Goal: Information Seeking & Learning: Learn about a topic

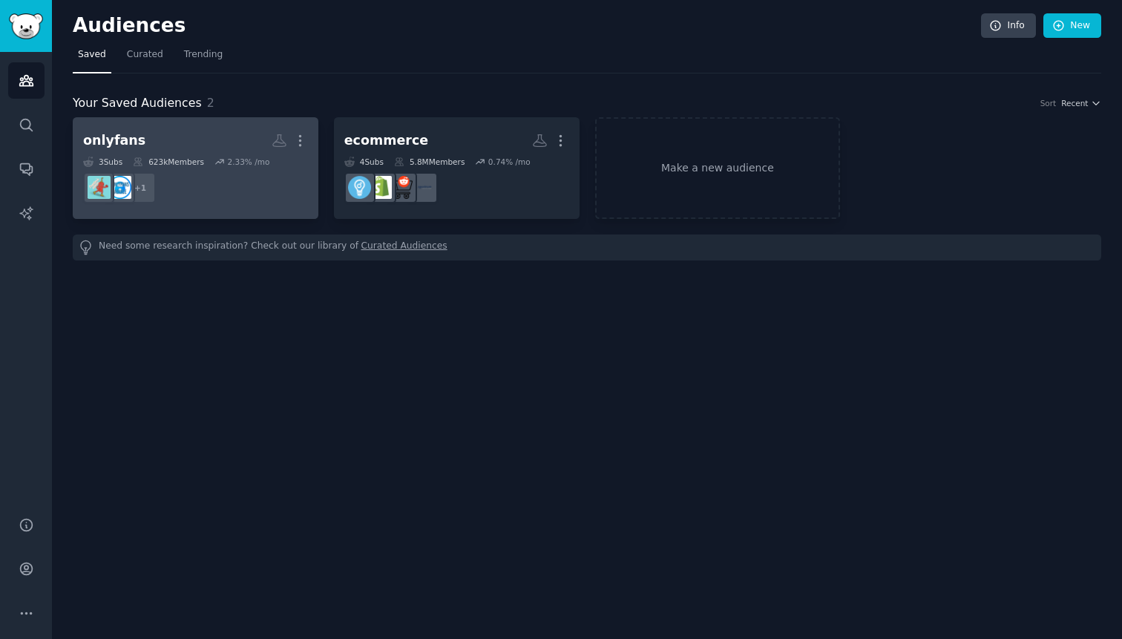
click at [206, 152] on h2 "onlyfans More" at bounding box center [195, 141] width 225 height 26
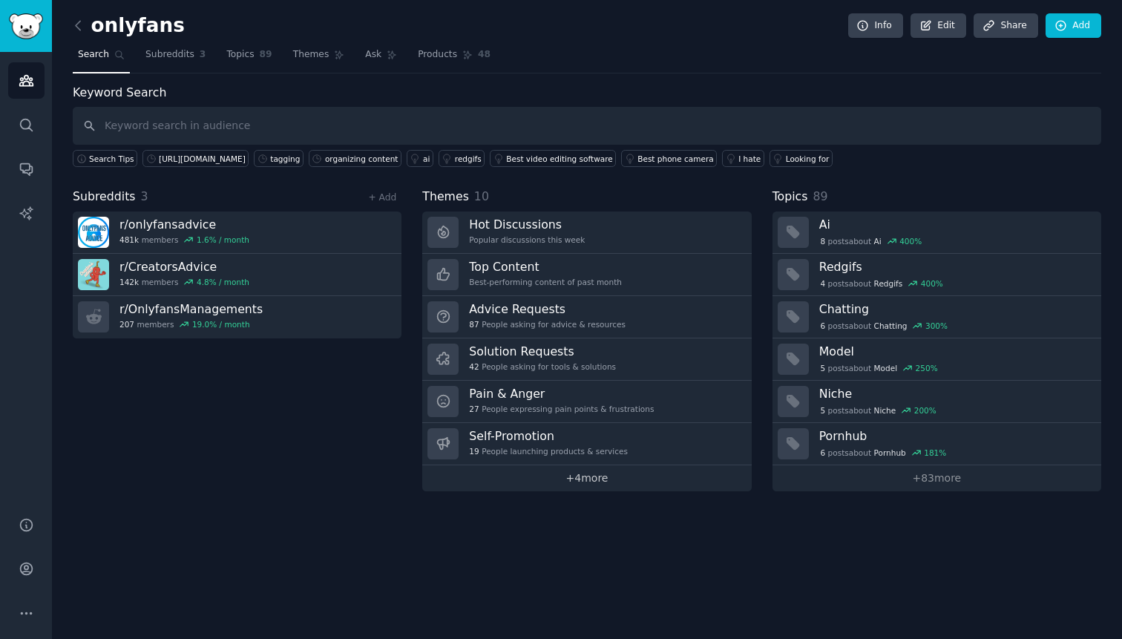
click at [604, 478] on link "+ 4 more" at bounding box center [586, 478] width 329 height 26
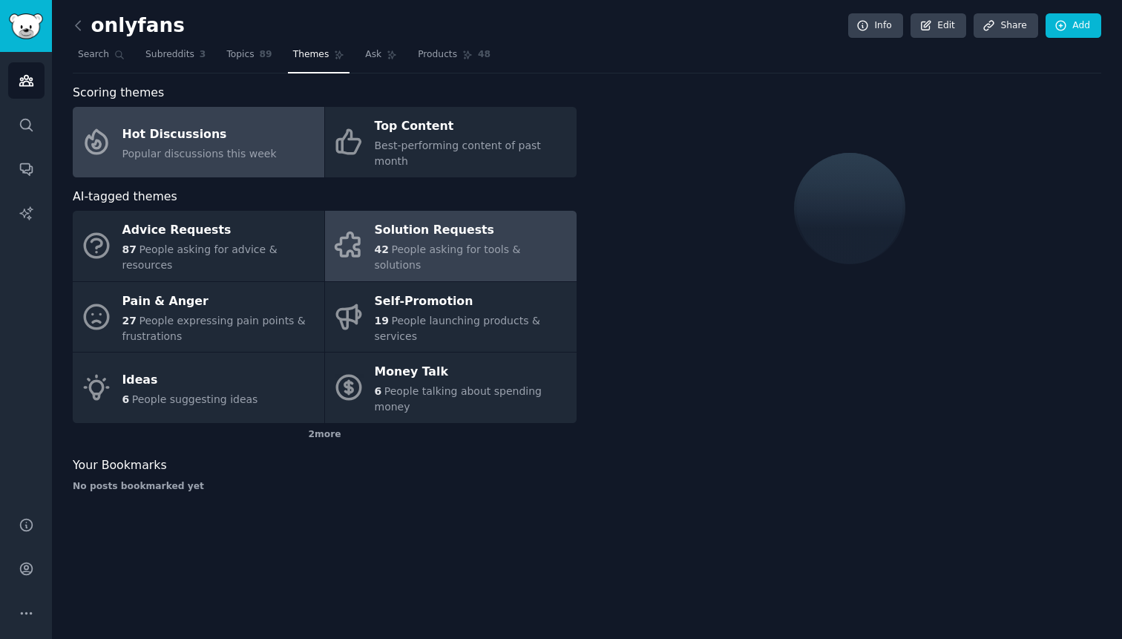
click at [507, 223] on div "Solution Requests" at bounding box center [472, 231] width 194 height 24
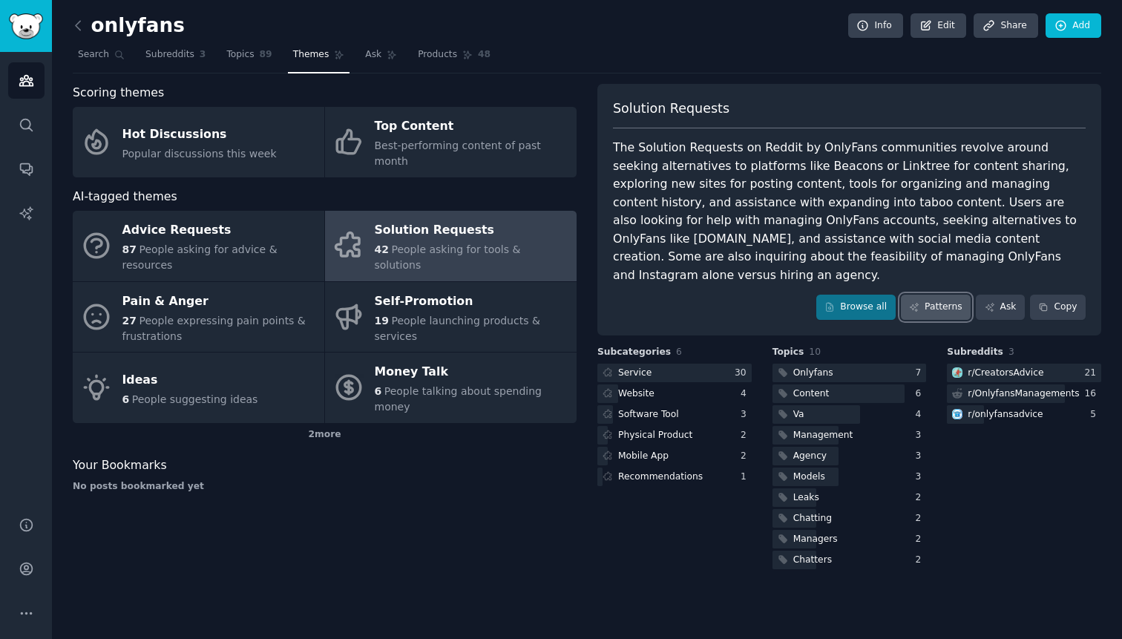
click at [941, 295] on link "Patterns" at bounding box center [936, 307] width 70 height 25
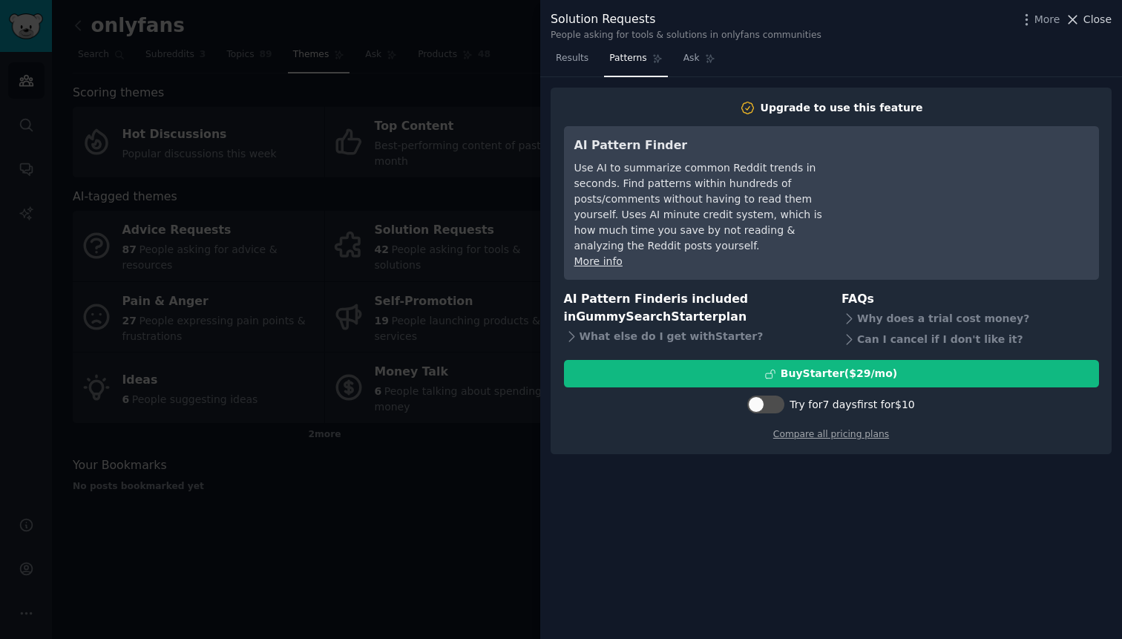
click at [1099, 20] on span "Close" at bounding box center [1097, 20] width 28 height 16
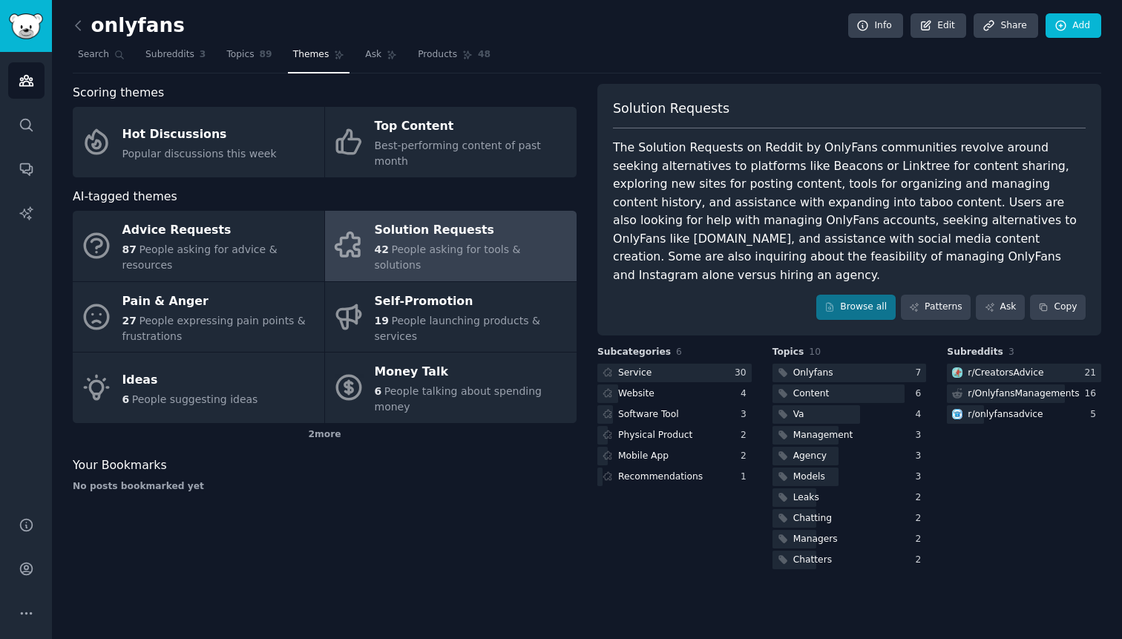
click at [493, 477] on div "Scoring themes Hot Discussions Popular discussions this week Top Content Best-p…" at bounding box center [325, 328] width 504 height 488
click at [516, 479] on div "Scoring themes Hot Discussions Popular discussions this week Top Content Best-p…" at bounding box center [325, 328] width 504 height 488
click at [481, 546] on div "Scoring themes Hot Discussions Popular discussions this week Top Content Best-p…" at bounding box center [325, 328] width 504 height 488
click at [523, 450] on div "Scoring themes Hot Discussions Popular discussions this week Top Content Best-p…" at bounding box center [325, 328] width 504 height 488
click at [62, 31] on div "onlyfans Info Edit Share Add Search Subreddits 3 Topics 89 Themes Ask Products …" at bounding box center [587, 319] width 1070 height 639
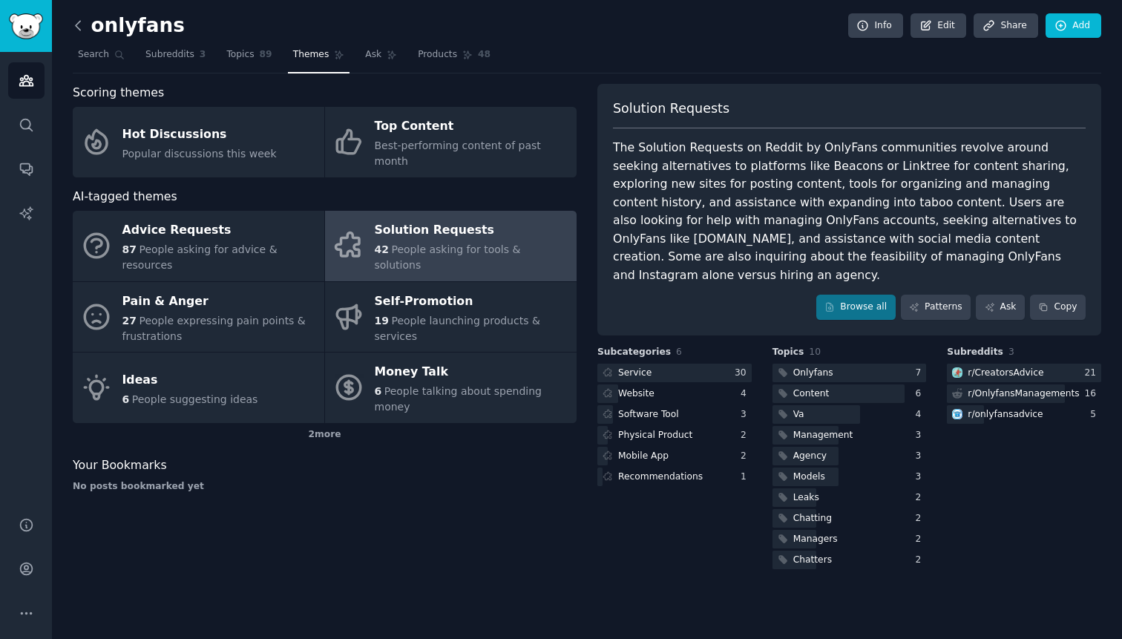
click at [76, 31] on icon at bounding box center [78, 26] width 16 height 16
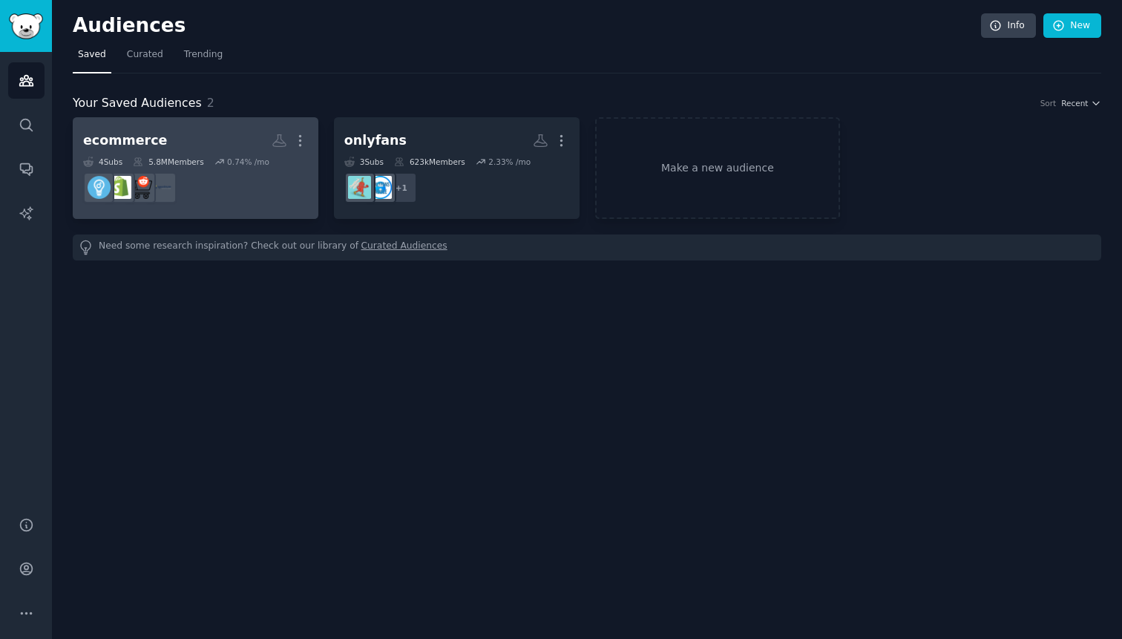
click at [277, 180] on dd at bounding box center [195, 188] width 225 height 42
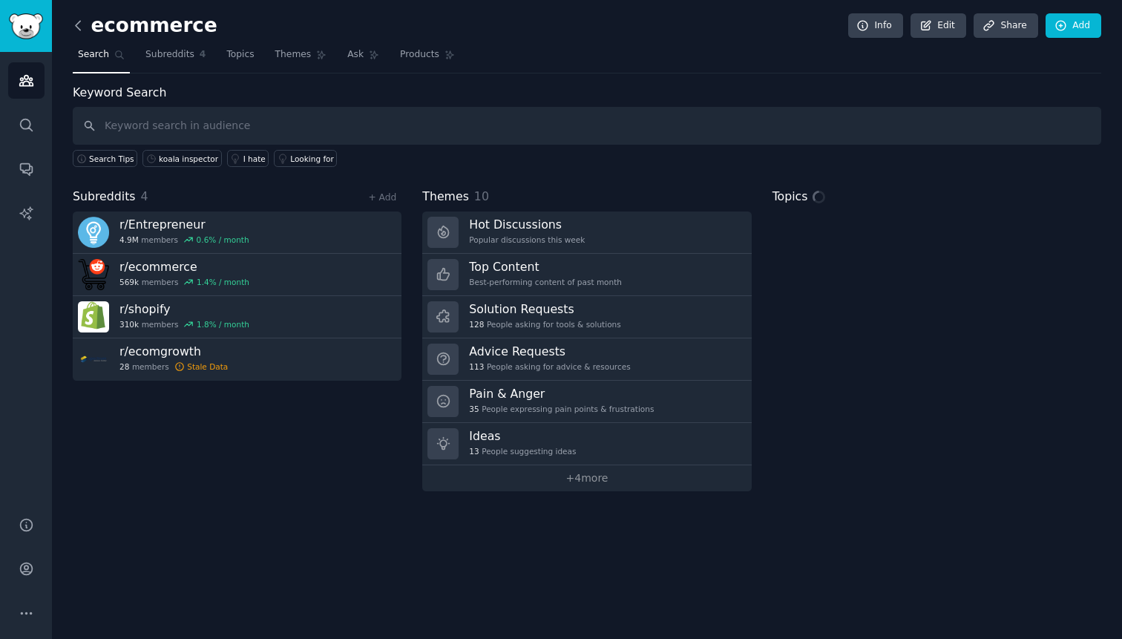
click at [78, 32] on icon at bounding box center [78, 26] width 16 height 16
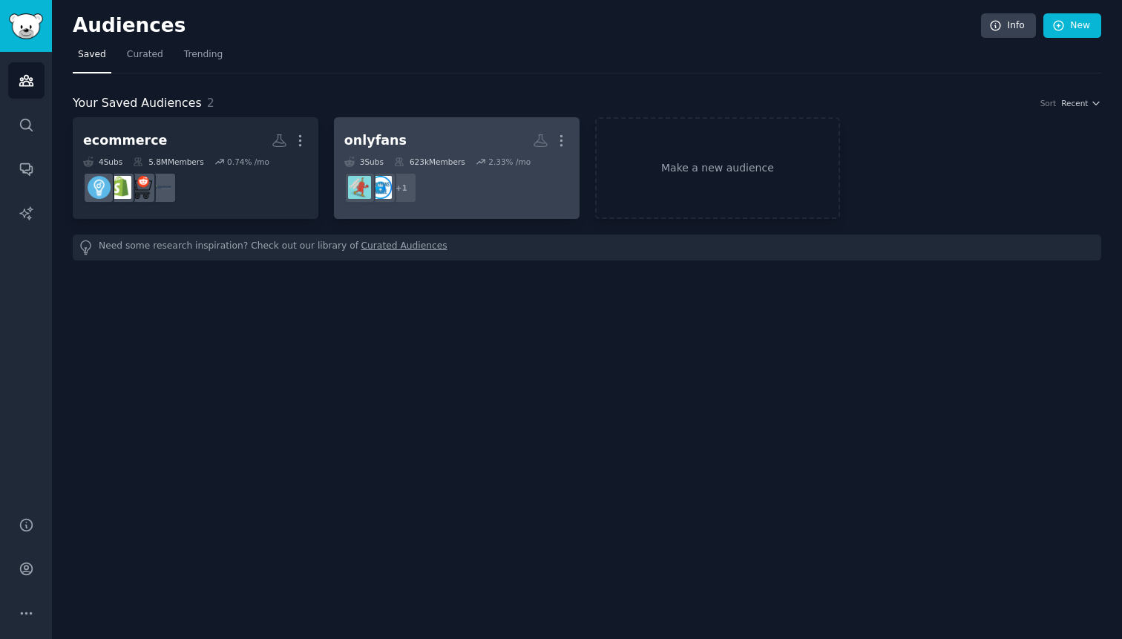
click at [441, 154] on div "onlyfans More 3 Sub s 623k Members 2.33 % /mo + 1" at bounding box center [456, 168] width 225 height 81
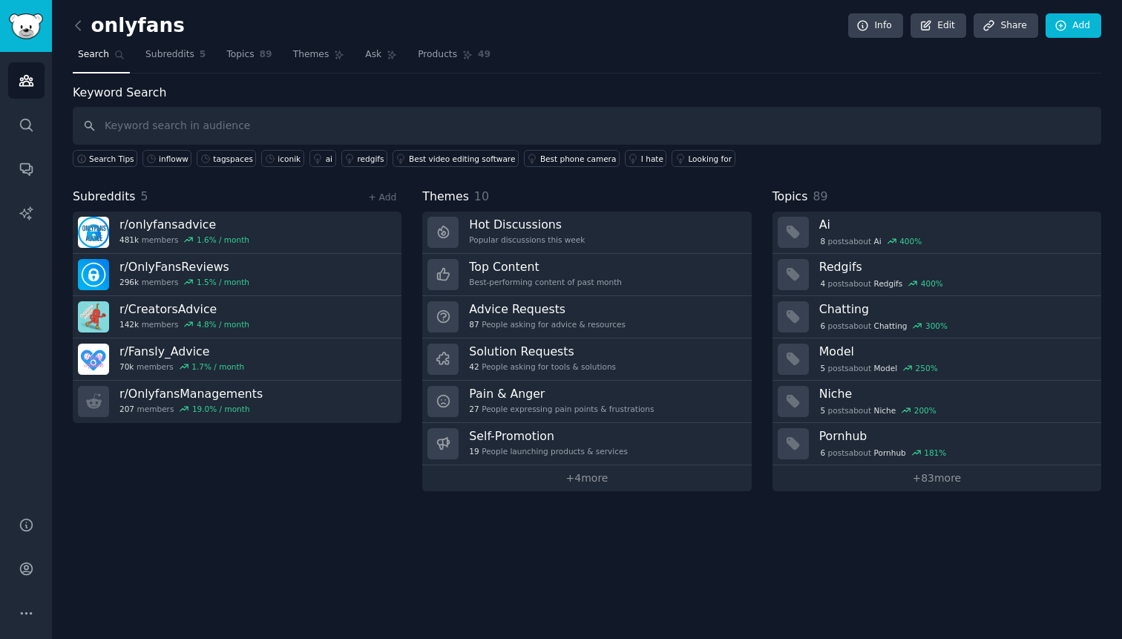
click at [379, 131] on input "text" at bounding box center [587, 126] width 1028 height 38
type input "infloww"
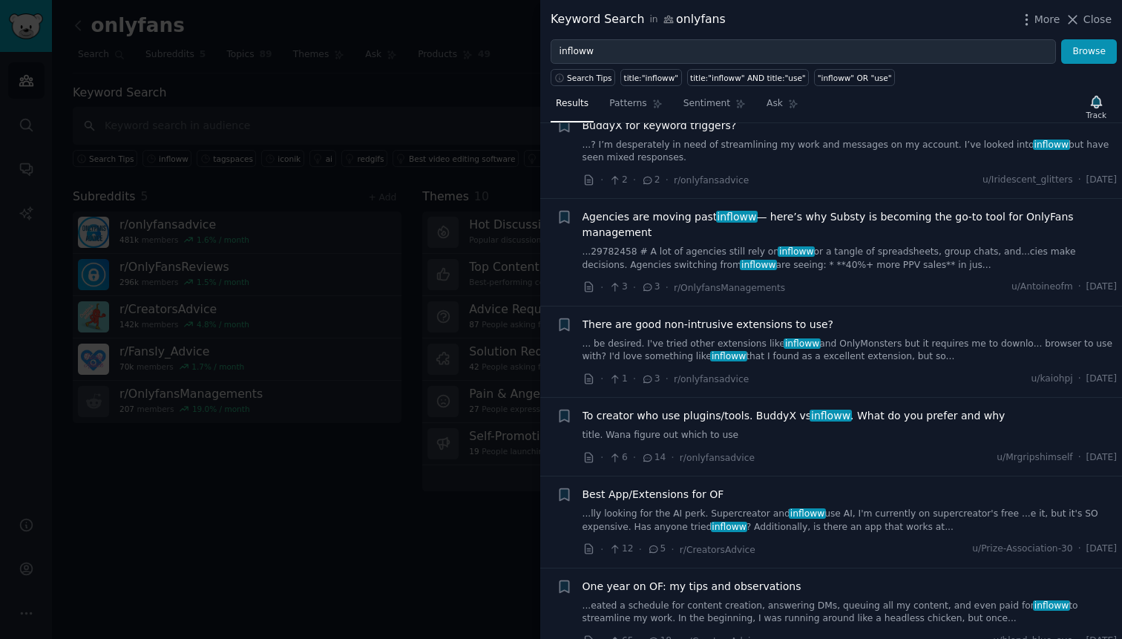
scroll to position [14, 0]
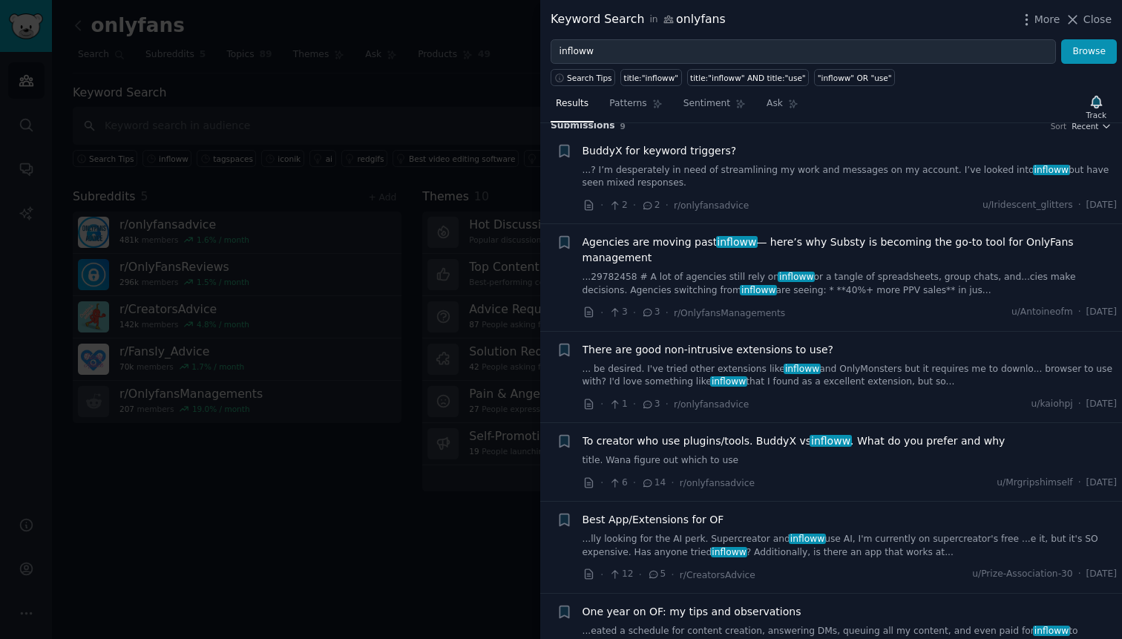
click at [783, 175] on link "...? I’m desperately in need of streamlining my work and messages on my account…" at bounding box center [849, 177] width 535 height 26
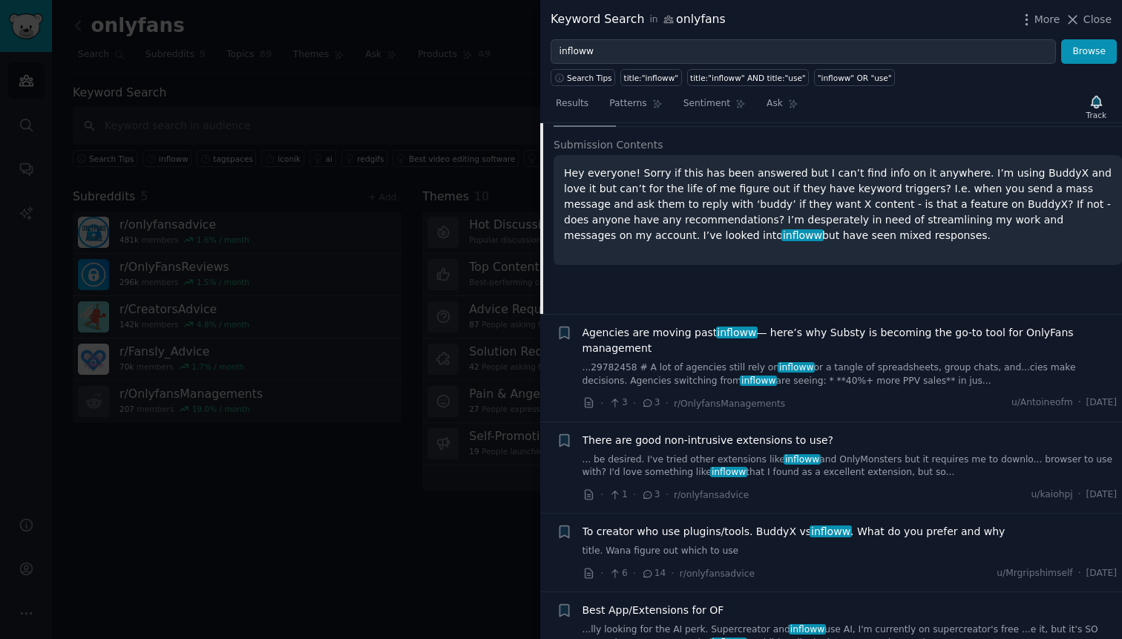
scroll to position [154, 0]
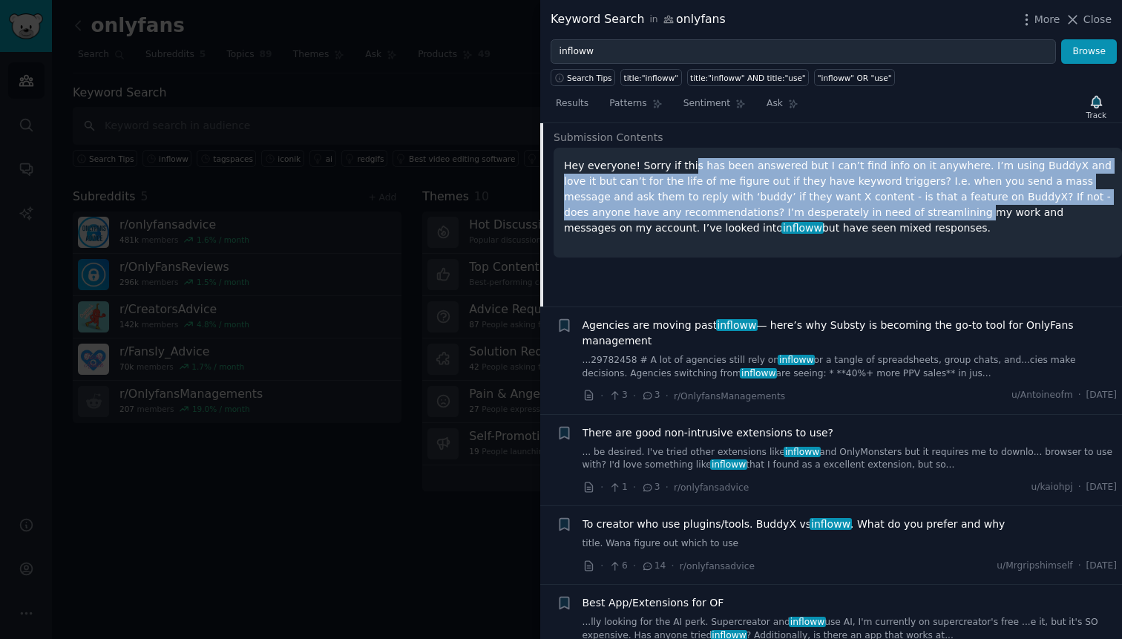
drag, startPoint x: 686, startPoint y: 167, endPoint x: 847, endPoint y: 211, distance: 166.8
click at [847, 211] on p "Hey everyone! Sorry if this has been answered but I can’t find info on it anywh…" at bounding box center [838, 197] width 548 height 78
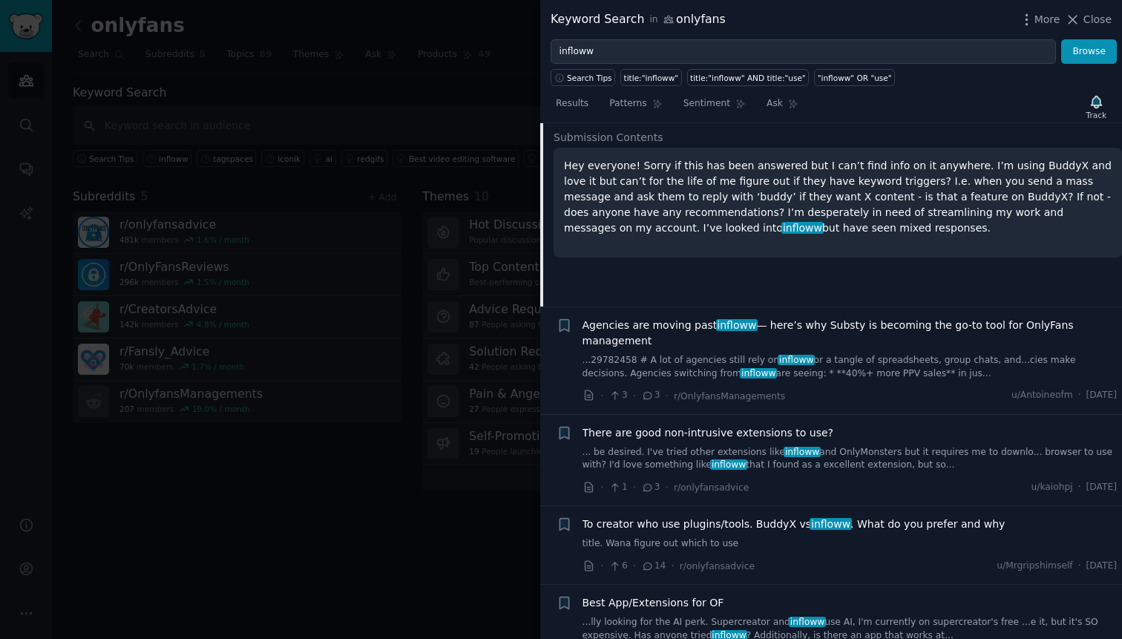
click at [987, 180] on p "Hey everyone! Sorry if this has been answered but I can’t find info on it anywh…" at bounding box center [838, 197] width 548 height 78
drag, startPoint x: 647, startPoint y: 177, endPoint x: 783, endPoint y: 196, distance: 137.1
click at [783, 196] on p "Hey everyone! Sorry if this has been answered but I can’t find info on it anywh…" at bounding box center [838, 197] width 548 height 78
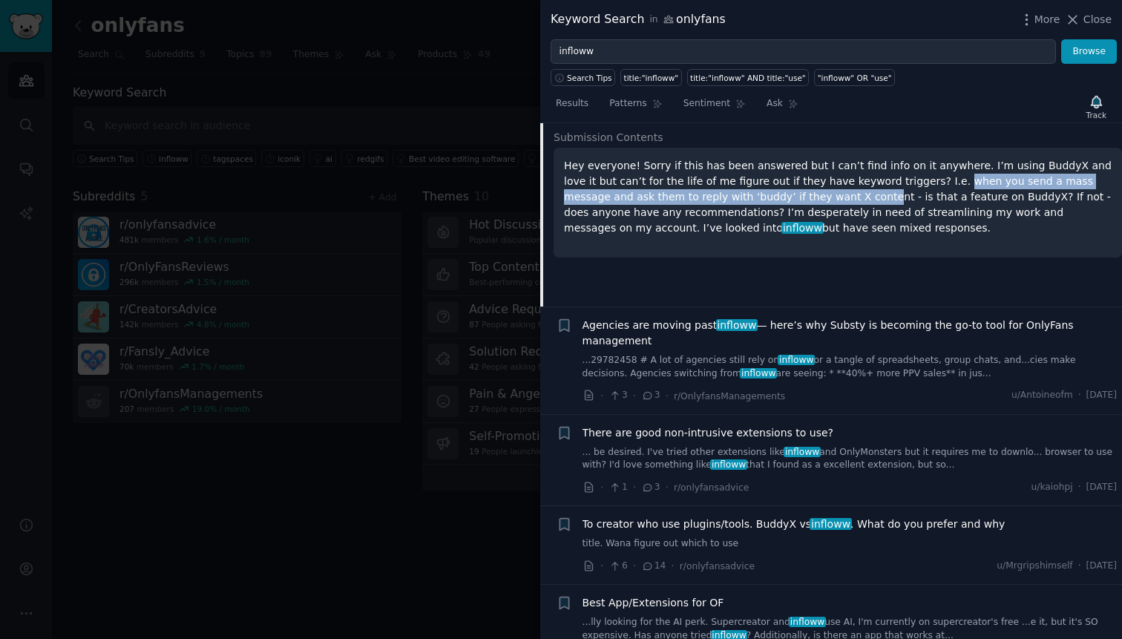
drag, startPoint x: 784, startPoint y: 198, endPoint x: 903, endPoint y: 179, distance: 120.3
click at [903, 179] on p "Hey everyone! Sorry if this has been answered but I can’t find info on it anywh…" at bounding box center [838, 197] width 548 height 78
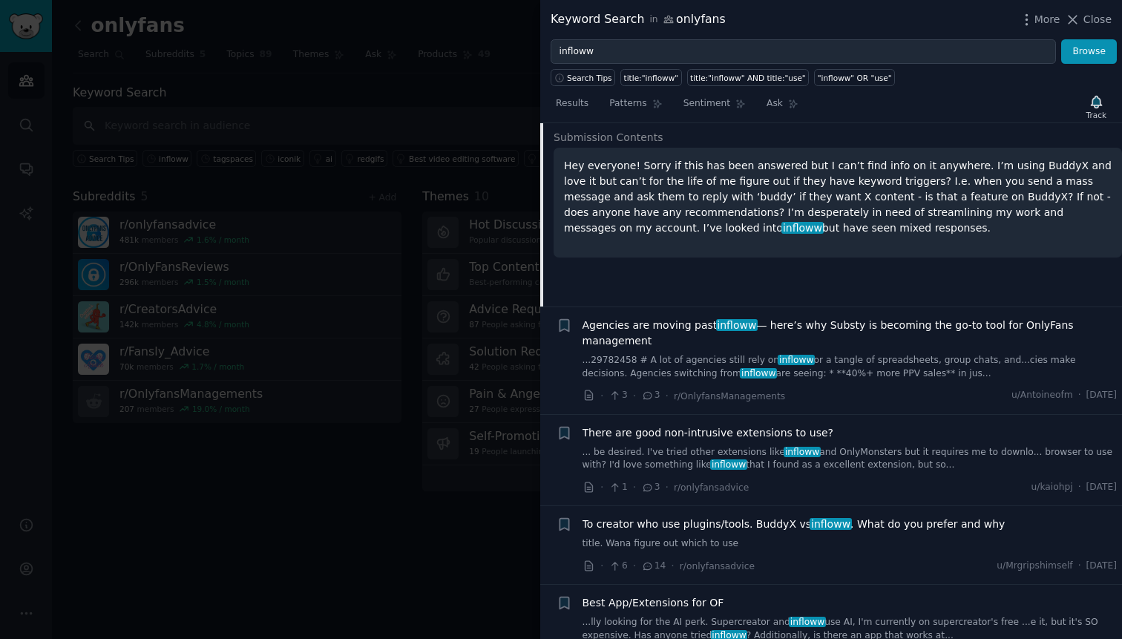
click at [973, 181] on p "Hey everyone! Sorry if this has been answered but I can’t find info on it anywh…" at bounding box center [838, 197] width 548 height 78
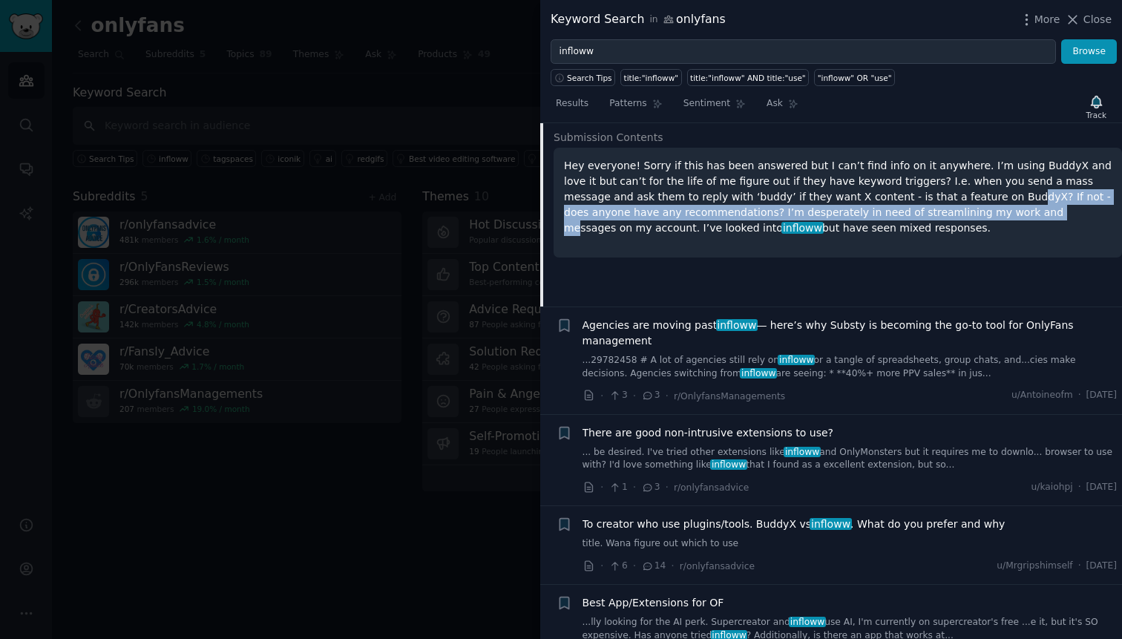
drag, startPoint x: 918, startPoint y: 191, endPoint x: 922, endPoint y: 214, distance: 24.2
click at [922, 214] on p "Hey everyone! Sorry if this has been answered but I can’t find info on it anywh…" at bounding box center [838, 197] width 548 height 78
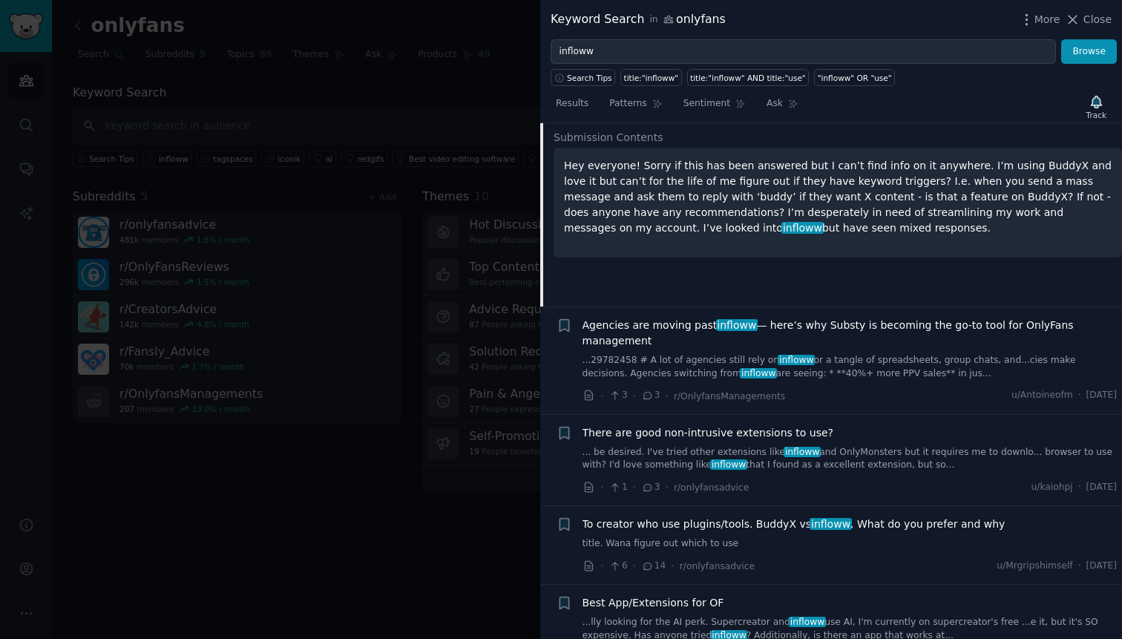
click at [1025, 168] on p "Hey everyone! Sorry if this has been answered but I can’t find info on it anywh…" at bounding box center [838, 197] width 548 height 78
click at [752, 224] on p "Hey everyone! Sorry if this has been answered but I can’t find info on it anywh…" at bounding box center [838, 197] width 548 height 78
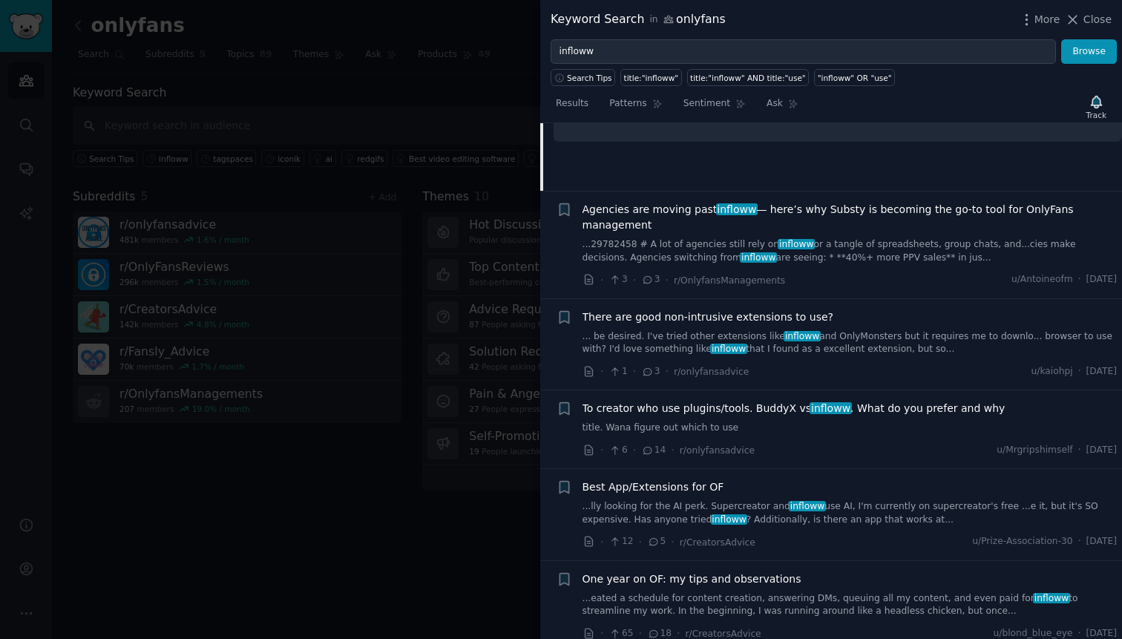
scroll to position [284, 0]
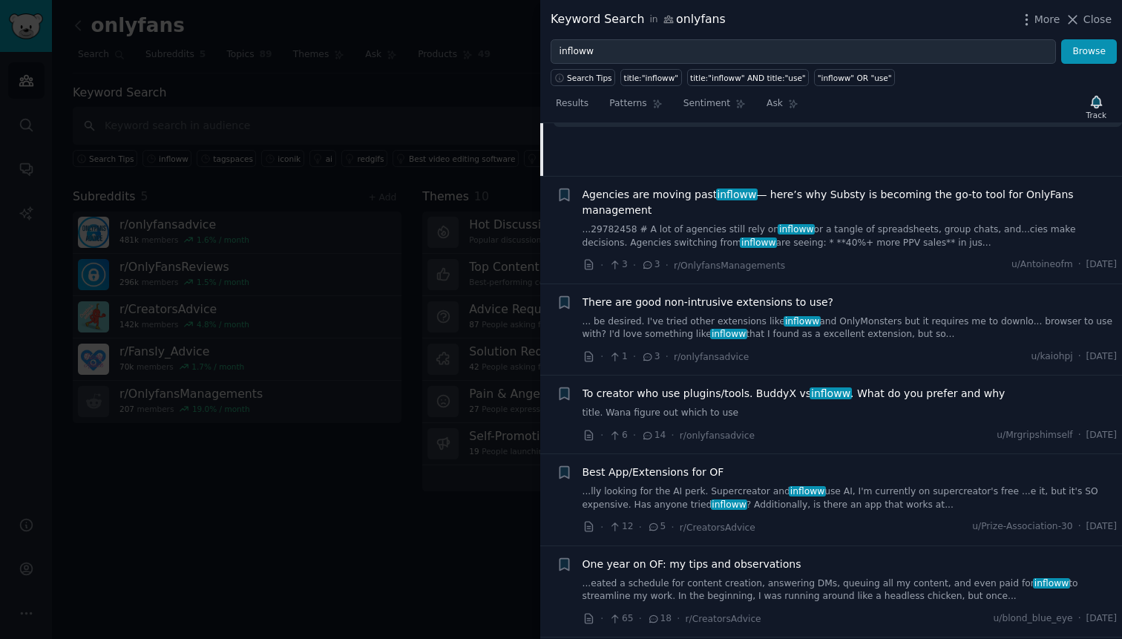
click at [872, 199] on span "Agencies are moving past infloww — here’s why Substy is becoming the go‑to tool…" at bounding box center [849, 202] width 535 height 31
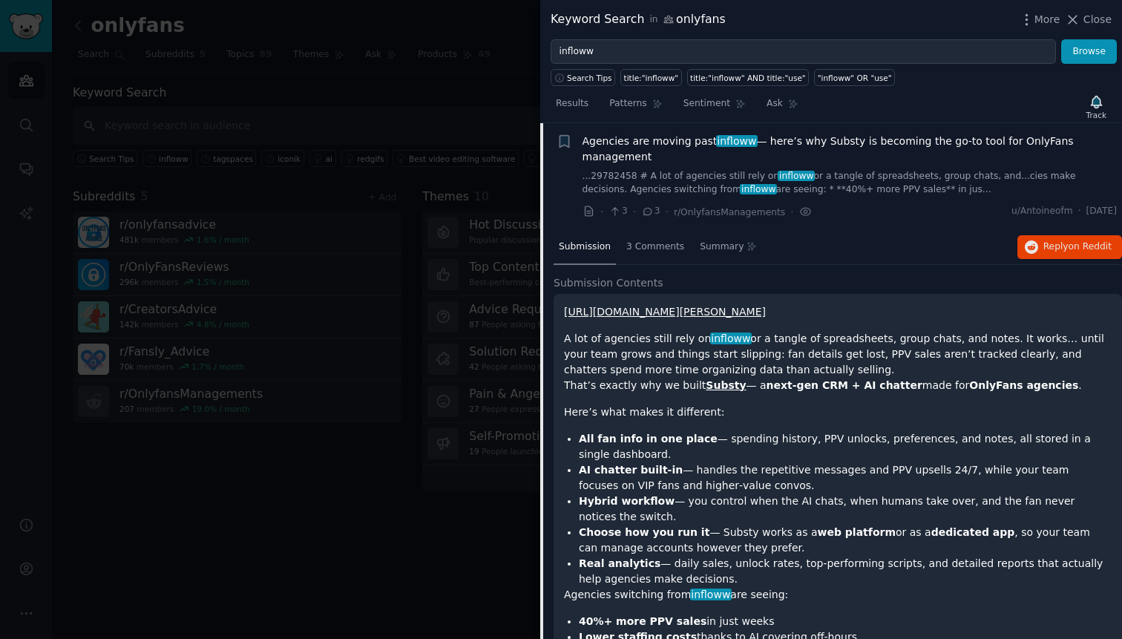
scroll to position [258, 0]
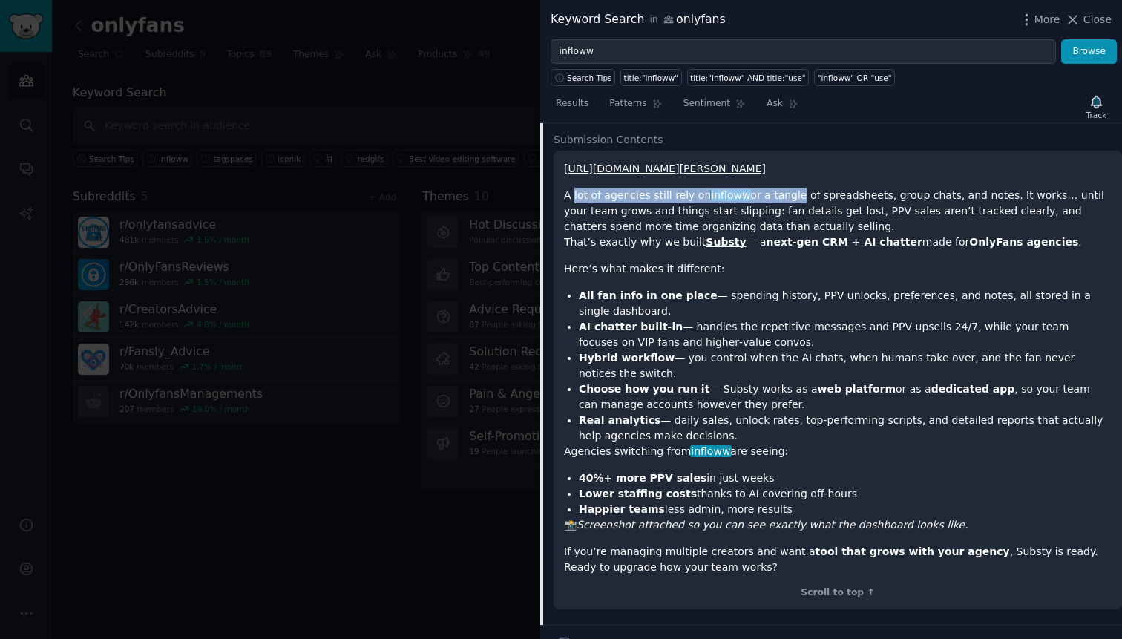
drag, startPoint x: 573, startPoint y: 210, endPoint x: 785, endPoint y: 210, distance: 212.2
click at [785, 210] on h1 "A lot of agencies still rely on infloww or a tangle of spreadsheets, group chat…" at bounding box center [838, 211] width 548 height 47
drag, startPoint x: 685, startPoint y: 210, endPoint x: 808, endPoint y: 217, distance: 122.6
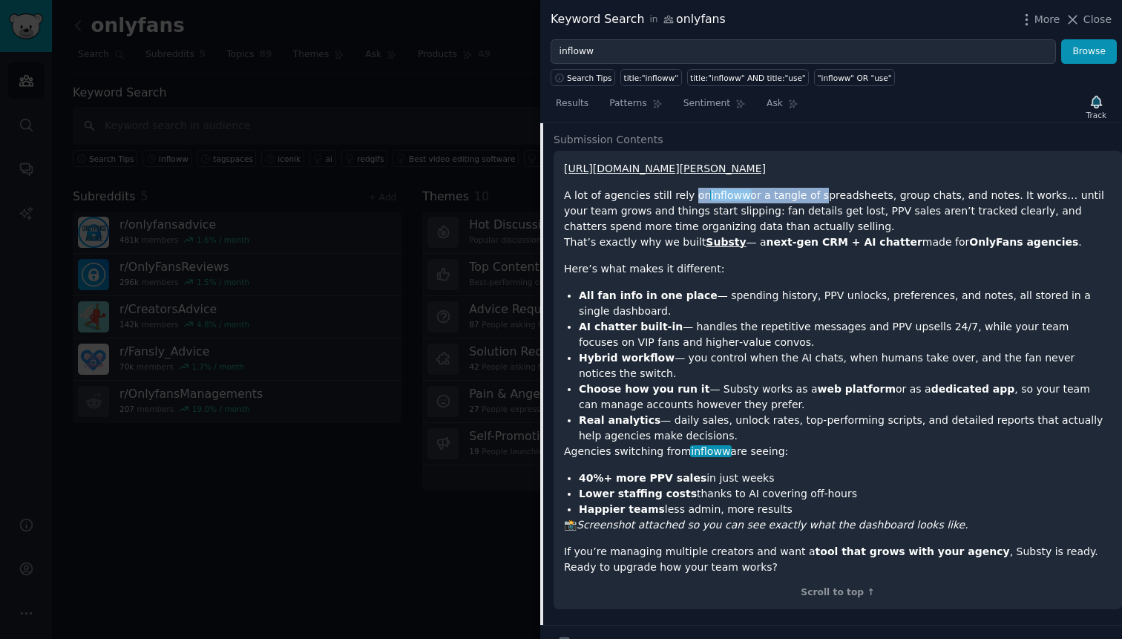
click at [807, 217] on h1 "A lot of agencies still rely on infloww or a tangle of spreadsheets, group chat…" at bounding box center [838, 211] width 548 height 47
click at [808, 217] on h1 "A lot of agencies still rely on infloww or a tangle of spreadsheets, group chat…" at bounding box center [838, 211] width 548 height 47
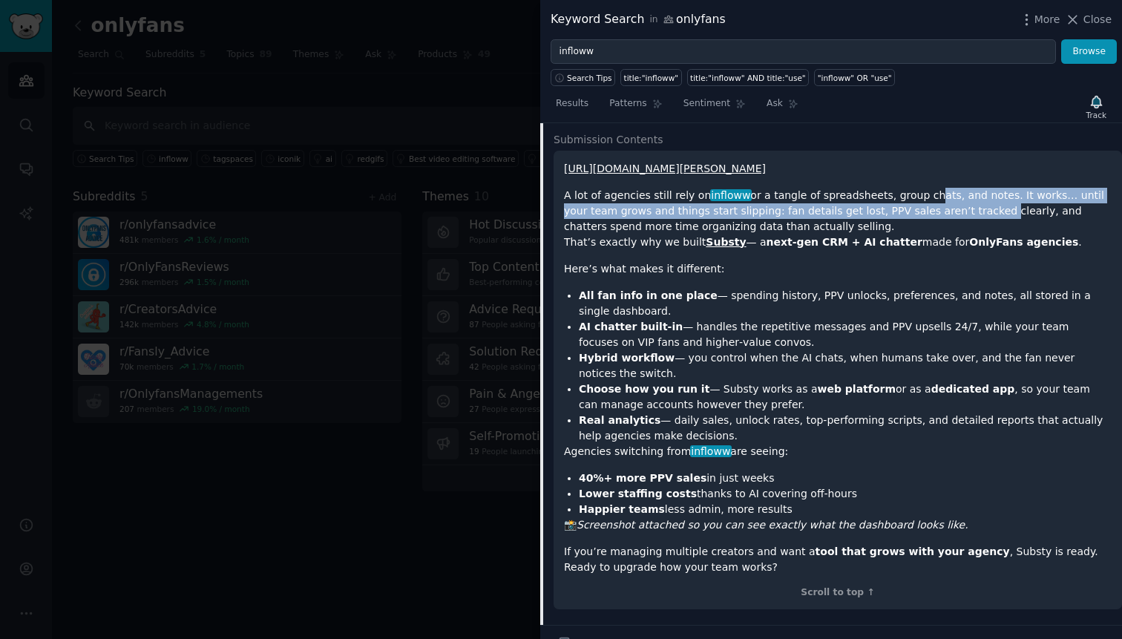
drag, startPoint x: 916, startPoint y: 206, endPoint x: 953, endPoint y: 232, distance: 45.7
click at [953, 232] on h1 "A lot of agencies still rely on infloww or a tangle of spreadsheets, group chat…" at bounding box center [838, 211] width 548 height 47
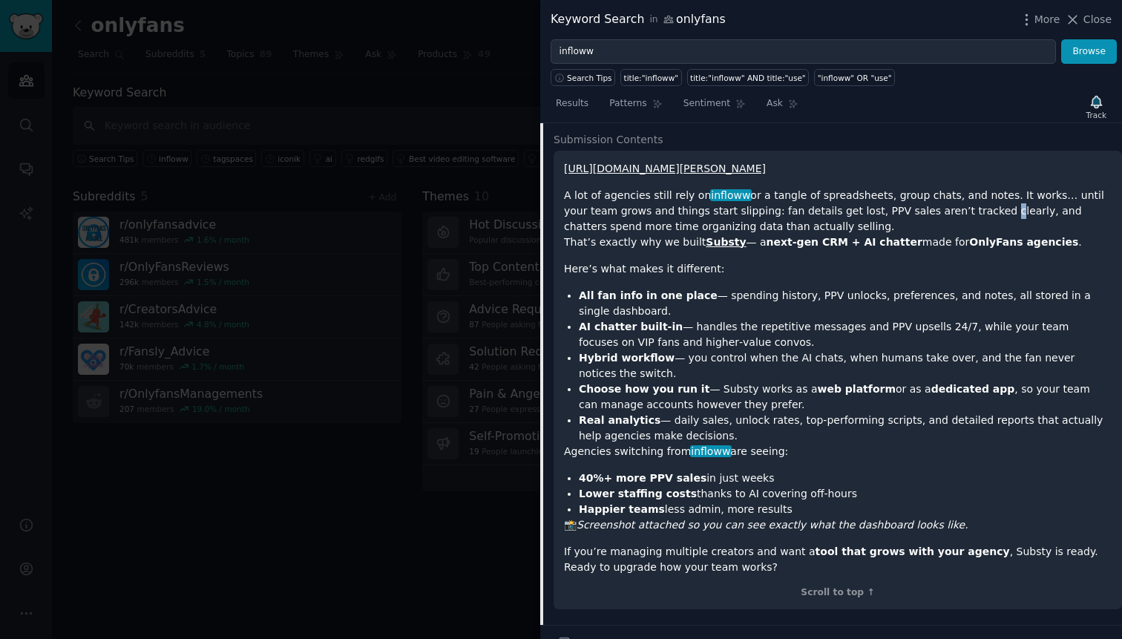
click at [953, 232] on h1 "A lot of agencies still rely on infloww or a tangle of spreadsheets, group chat…" at bounding box center [838, 211] width 548 height 47
drag, startPoint x: 615, startPoint y: 230, endPoint x: 863, endPoint y: 229, distance: 247.8
click at [863, 229] on h1 "A lot of agencies still rely on infloww or a tangle of spreadsheets, group chat…" at bounding box center [838, 211] width 548 height 47
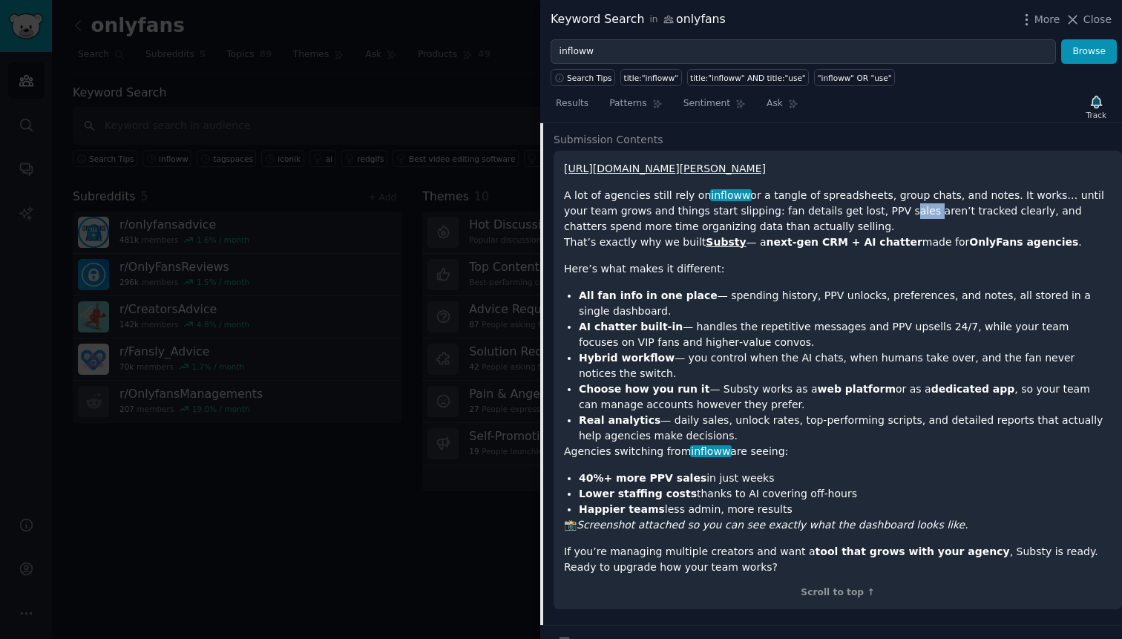
scroll to position [278, 0]
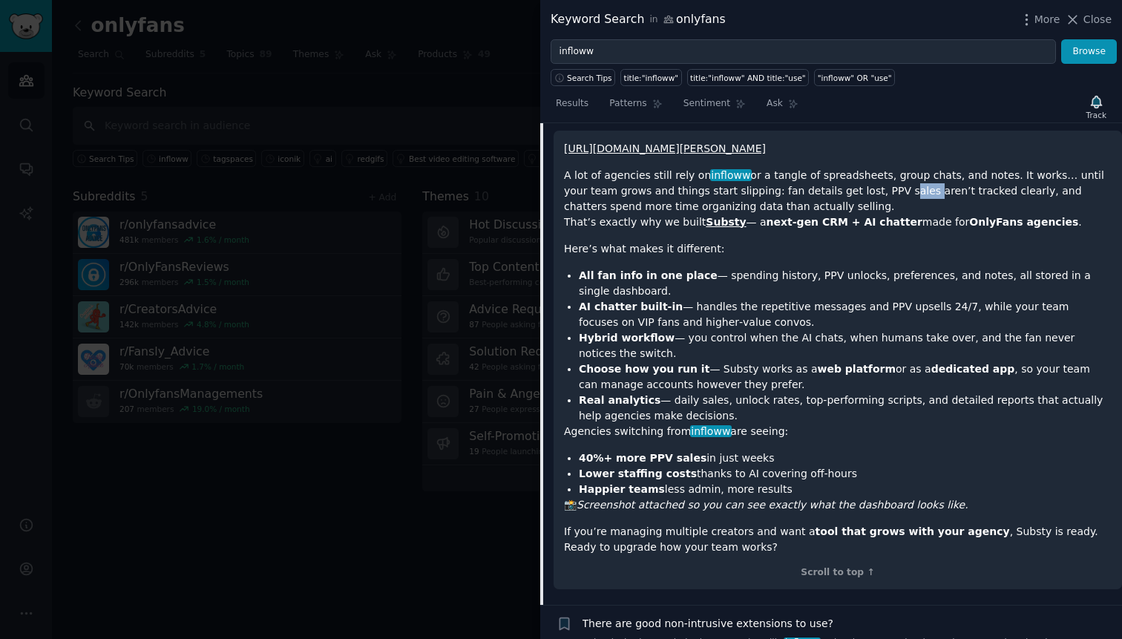
drag, startPoint x: 957, startPoint y: 200, endPoint x: 957, endPoint y: 228, distance: 28.2
click at [957, 214] on h1 "A lot of agencies still rely on infloww or a tangle of spreadsheets, group chat…" at bounding box center [838, 191] width 548 height 47
click at [596, 230] on p "That’s exactly why we built Substy — a next‑gen CRM + AI chatter made for OnlyF…" at bounding box center [838, 222] width 548 height 16
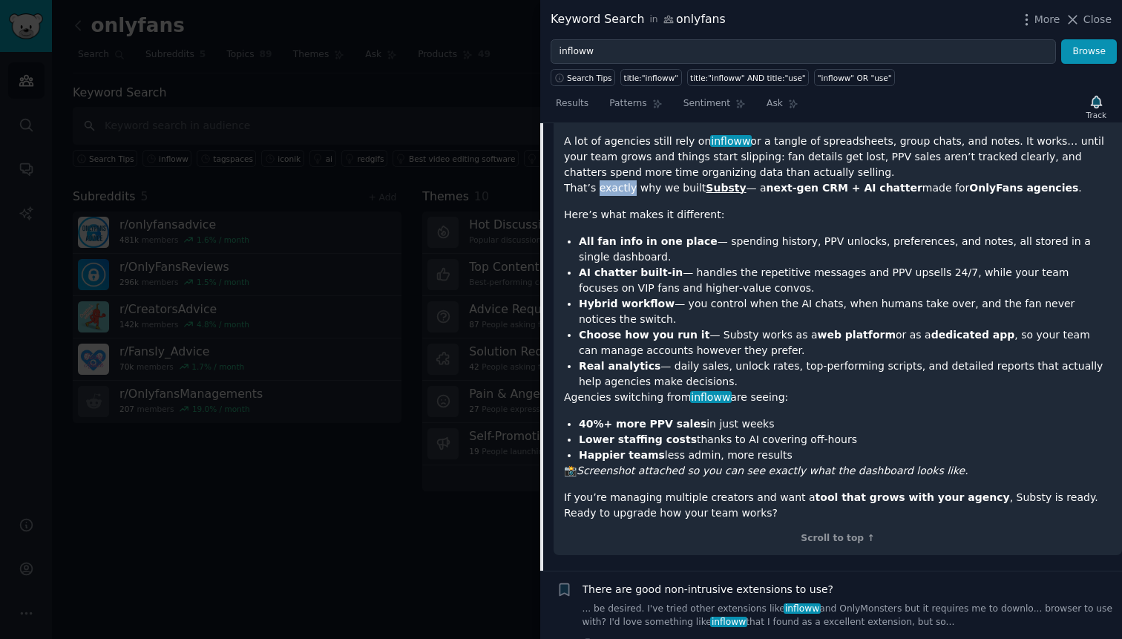
scroll to position [314, 0]
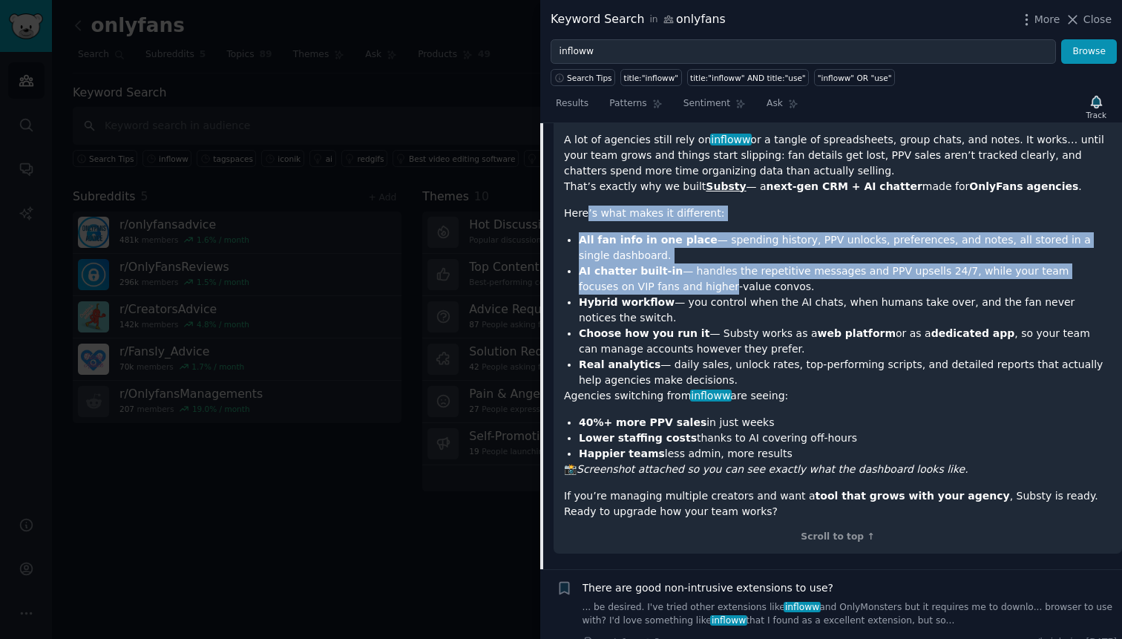
drag, startPoint x: 586, startPoint y: 220, endPoint x: 651, endPoint y: 299, distance: 102.2
click at [651, 297] on div "[URL][DOMAIN_NAME][PERSON_NAME] A lot of agencies still rely on infloww or a ta…" at bounding box center [838, 312] width 548 height 414
click at [651, 295] on li "AI chatter built‑in — handles the repetitive messages and PPV upsells 24/7, whi…" at bounding box center [845, 278] width 533 height 31
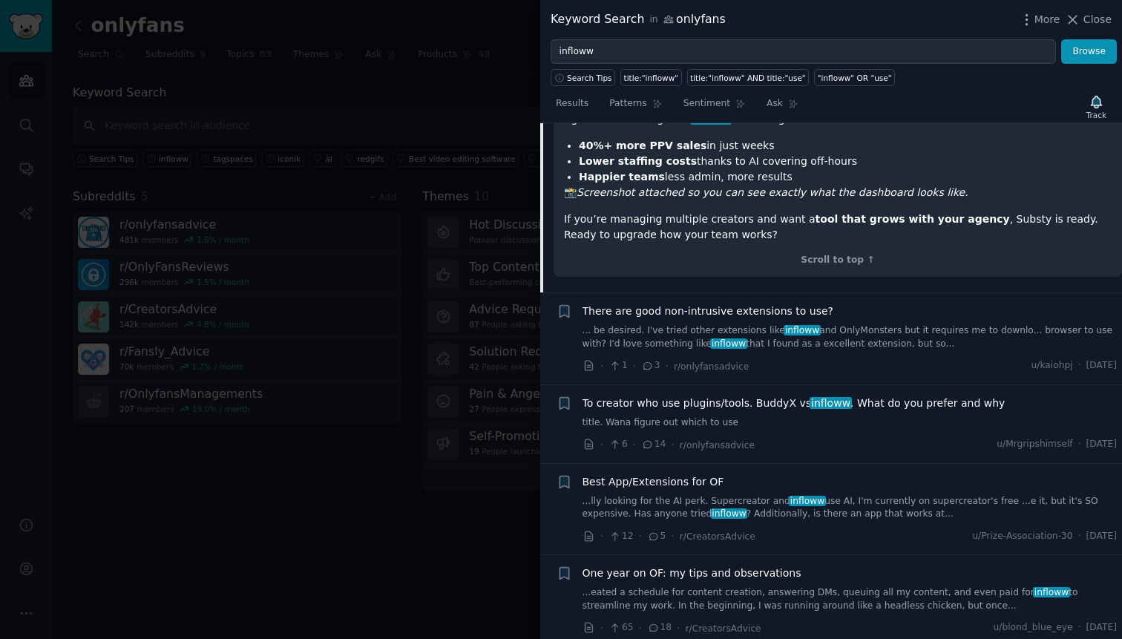
scroll to position [612, 0]
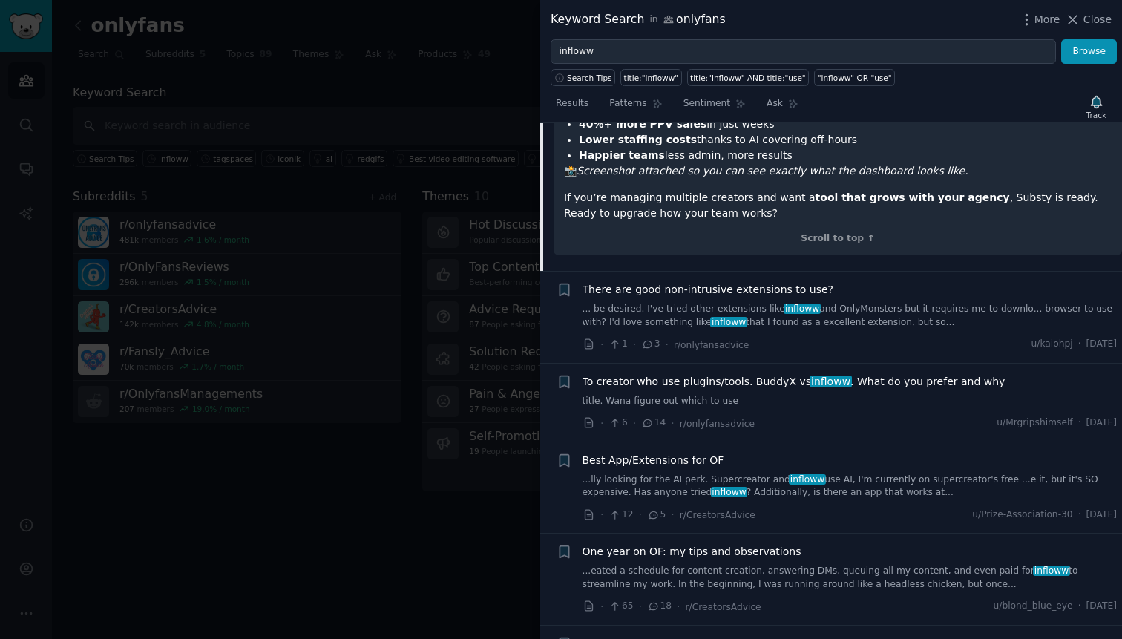
click at [717, 297] on span "There are good non-intrusive extensions to use?" at bounding box center [707, 290] width 251 height 16
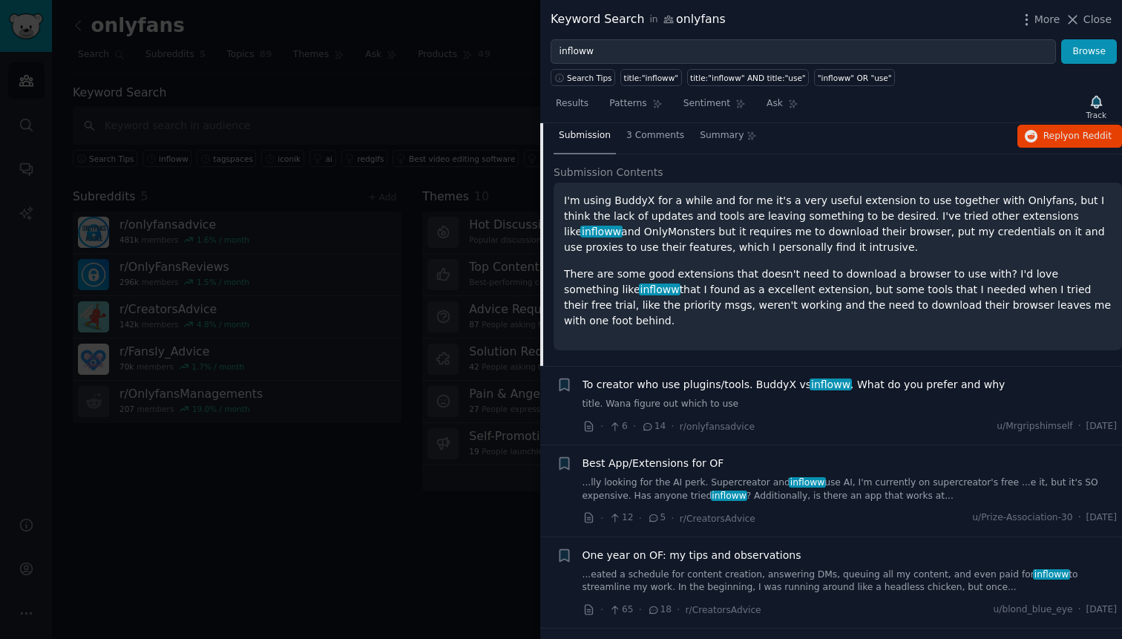
scroll to position [323, 0]
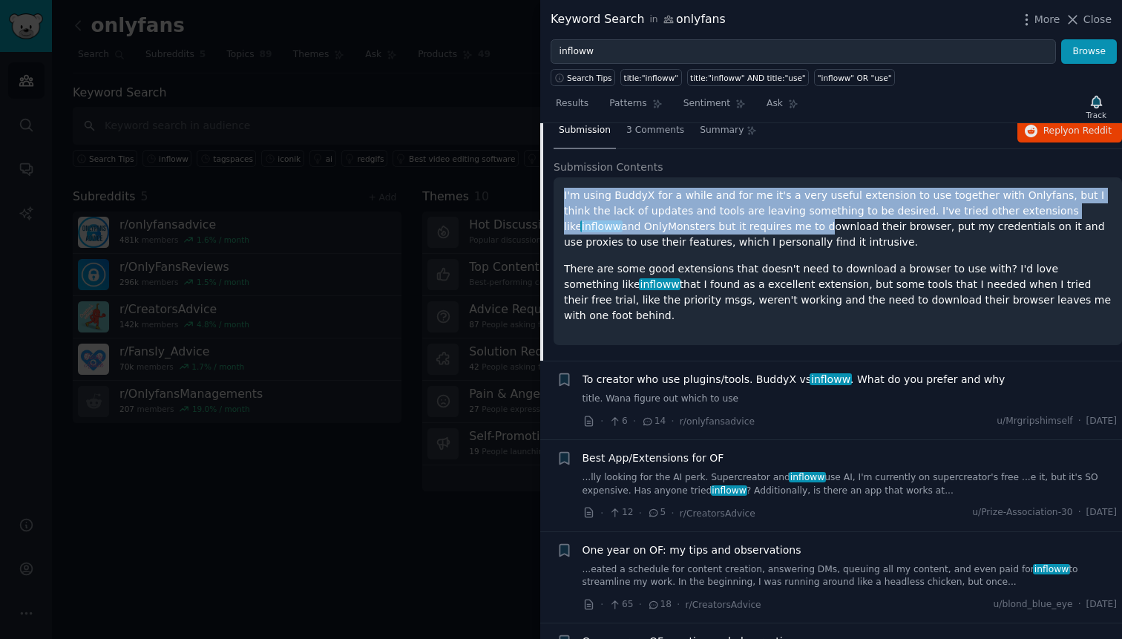
drag, startPoint x: 564, startPoint y: 197, endPoint x: 734, endPoint y: 225, distance: 172.9
click at [734, 225] on p "I'm using BuddyX for a while and for me it's a very useful extension to use tog…" at bounding box center [838, 219] width 548 height 62
click at [868, 202] on p "I'm using BuddyX for a while and for me it's a very useful extension to use tog…" at bounding box center [838, 219] width 548 height 62
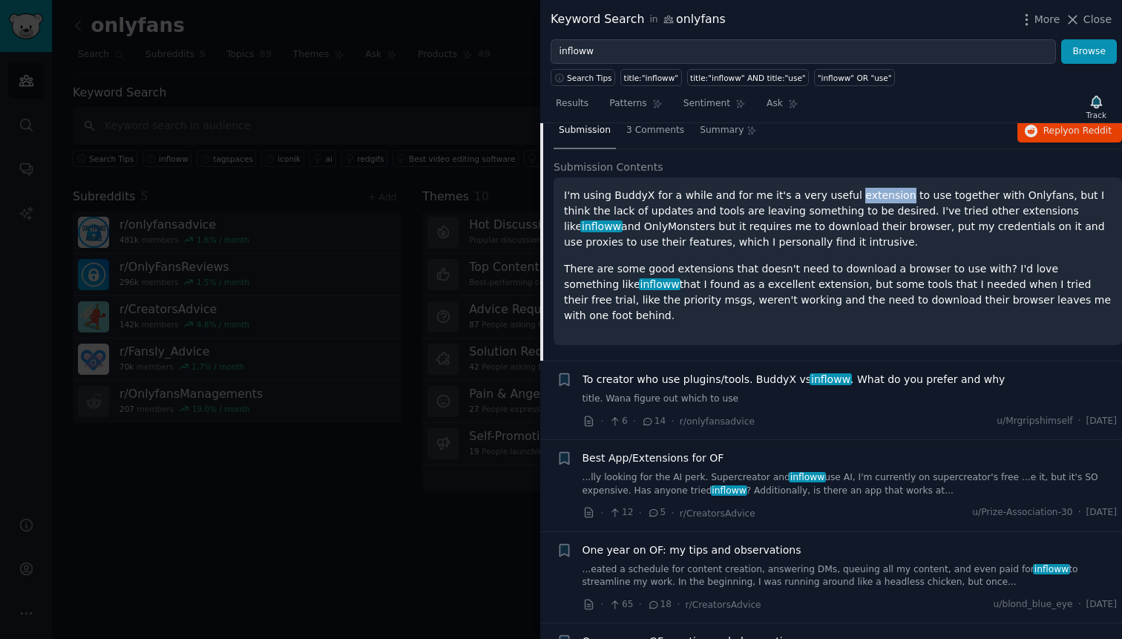
click at [868, 202] on p "I'm using BuddyX for a while and for me it's a very useful extension to use tog…" at bounding box center [838, 219] width 548 height 62
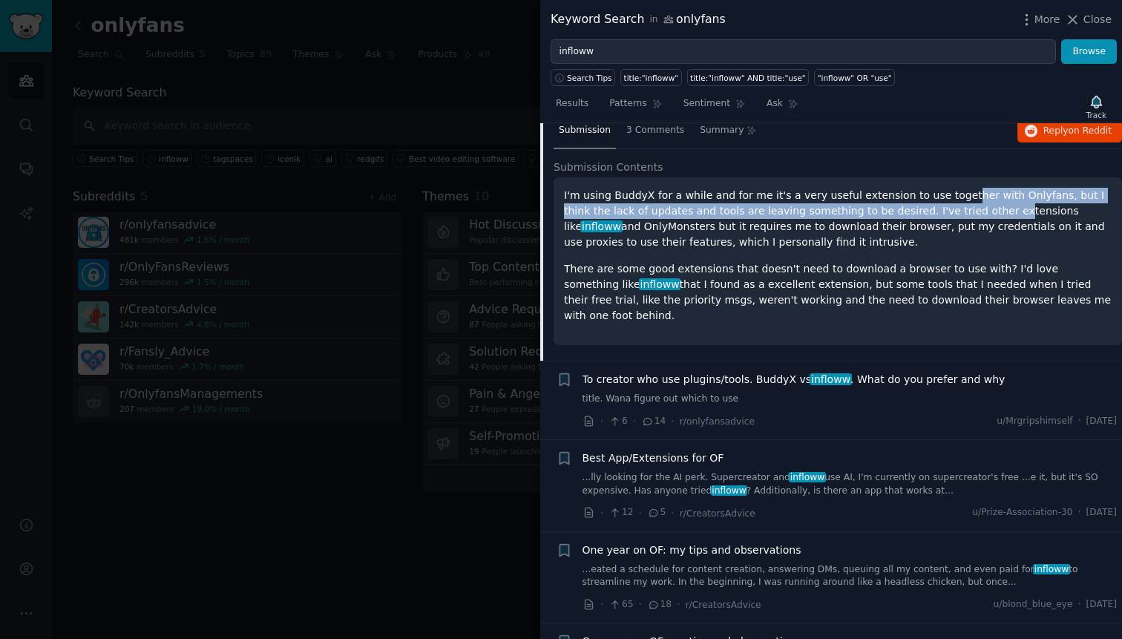
drag, startPoint x: 944, startPoint y: 201, endPoint x: 944, endPoint y: 216, distance: 14.8
click at [944, 216] on p "I'm using BuddyX for a while and for me it's a very useful extension to use tog…" at bounding box center [838, 219] width 548 height 62
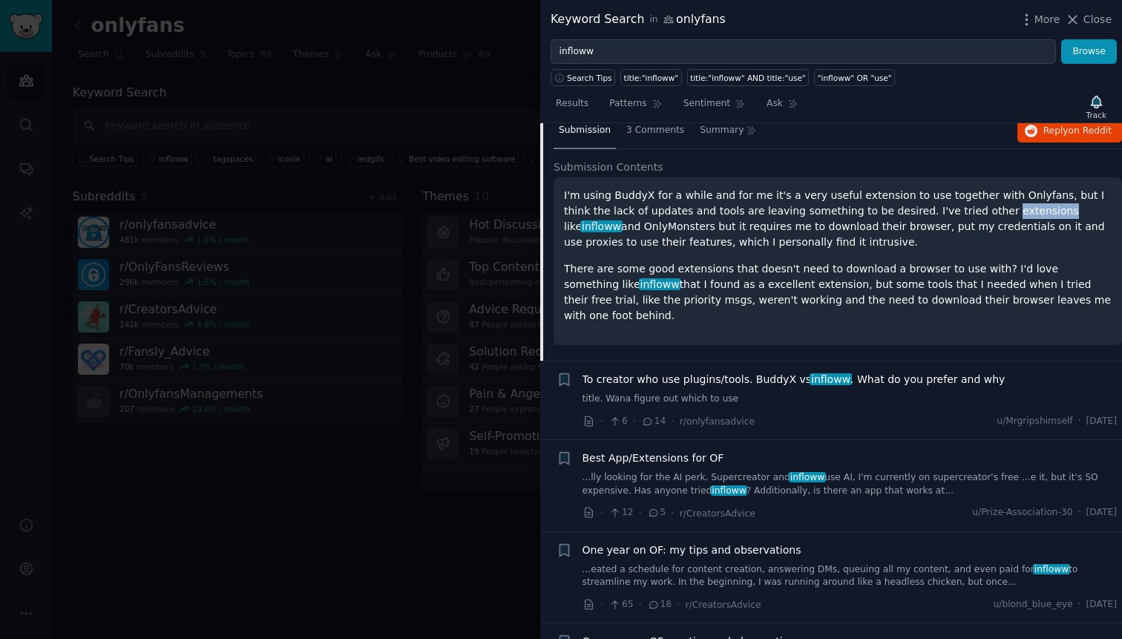
click at [944, 216] on p "I'm using BuddyX for a while and for me it's a very useful extension to use tog…" at bounding box center [838, 219] width 548 height 62
click at [859, 214] on p "I'm using BuddyX for a while and for me it's a very useful extension to use tog…" at bounding box center [838, 219] width 548 height 62
click at [990, 216] on p "I'm using BuddyX for a while and for me it's a very useful extension to use tog…" at bounding box center [838, 219] width 548 height 62
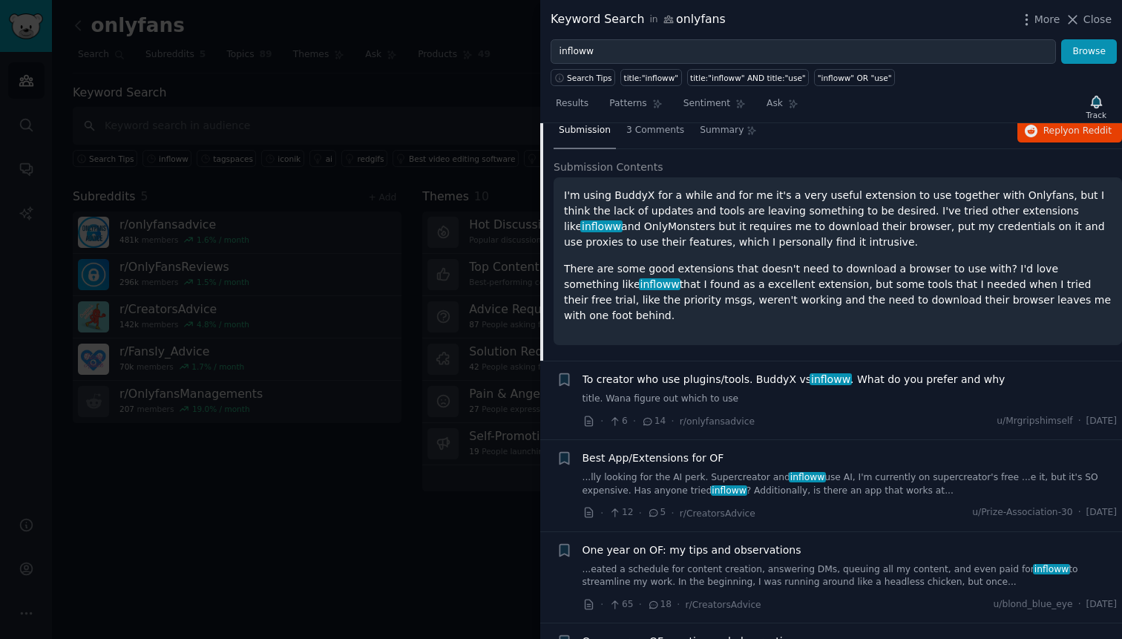
click at [600, 226] on p "I'm using BuddyX for a while and for me it's a very useful extension to use tog…" at bounding box center [838, 219] width 548 height 62
click at [626, 254] on div "I'm using BuddyX for a while and for me it's a very useful extension to use tog…" at bounding box center [838, 256] width 548 height 136
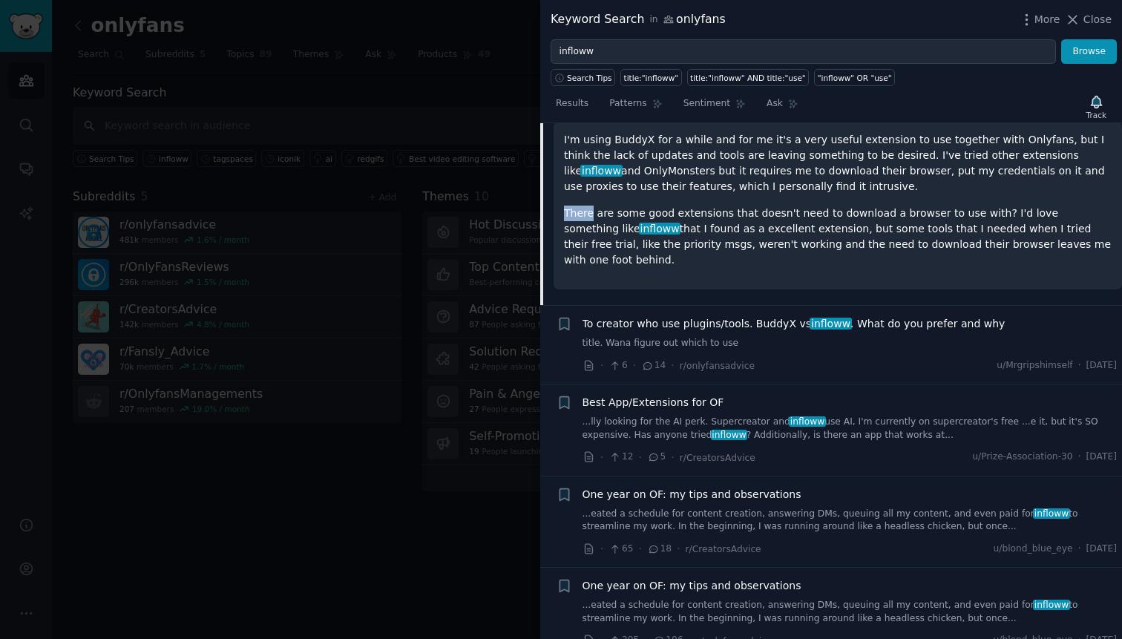
scroll to position [409, 0]
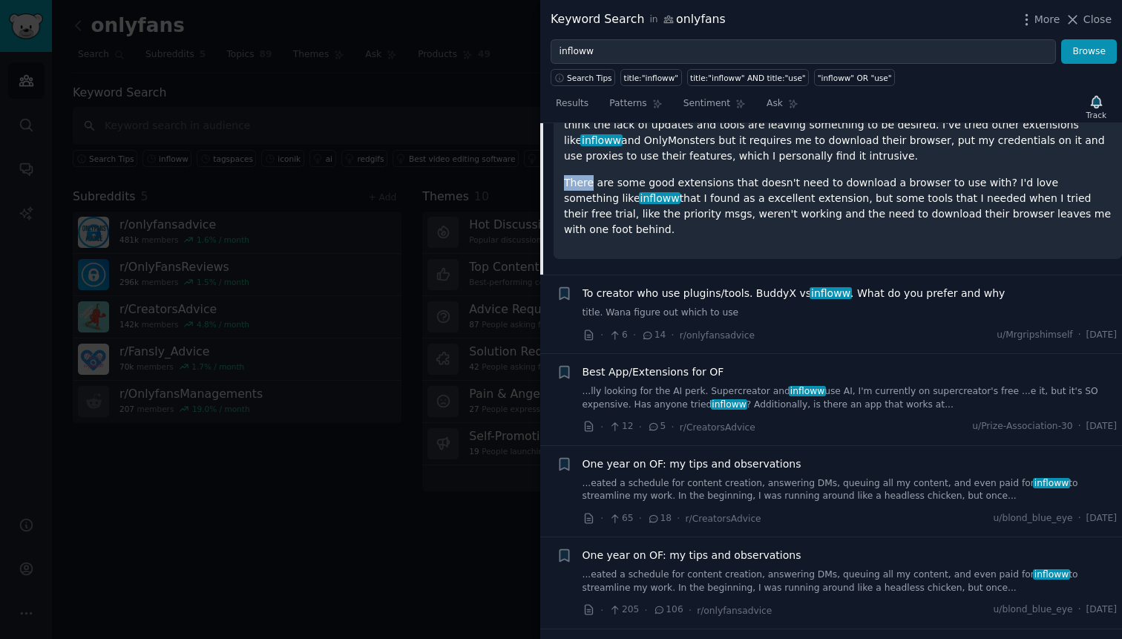
click at [698, 306] on link "title. Wana figure out which to use" at bounding box center [849, 312] width 535 height 13
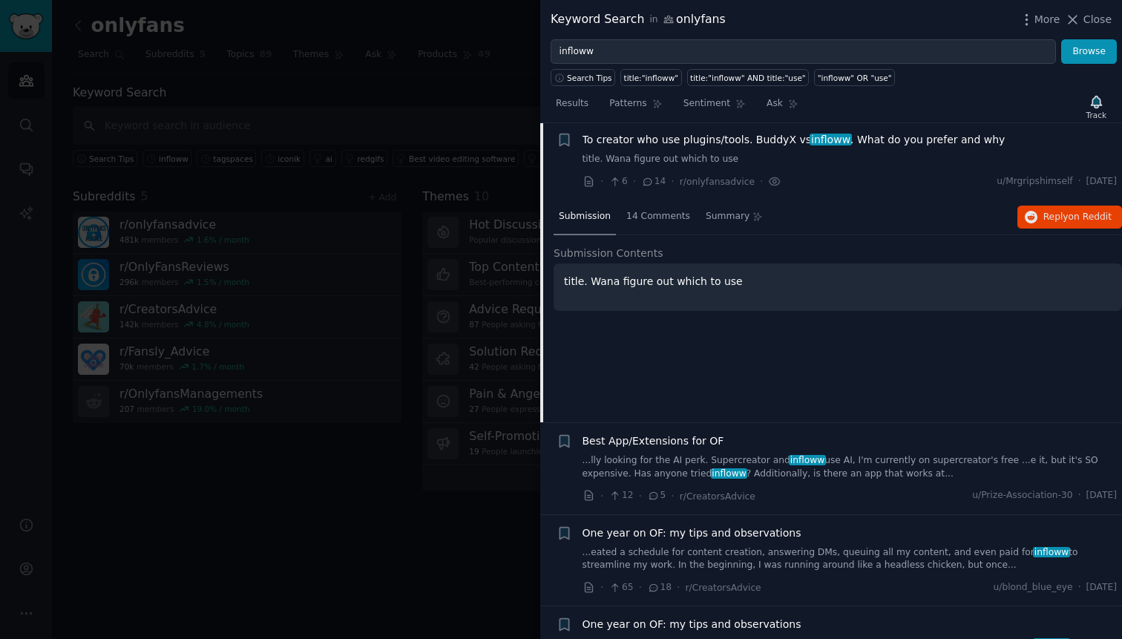
scroll to position [318, 0]
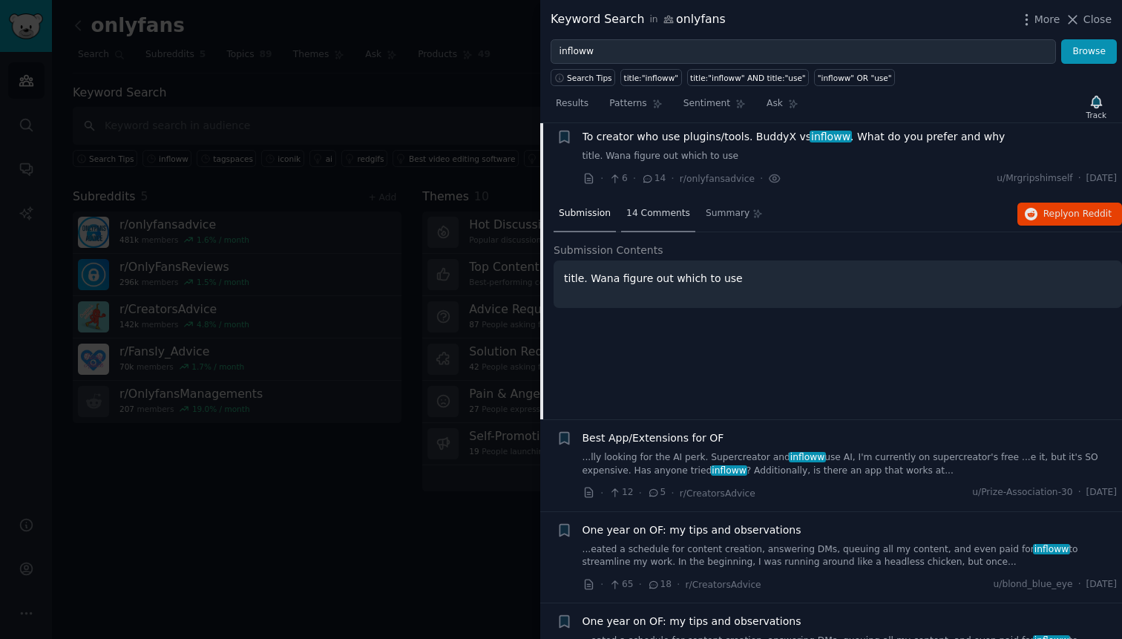
click at [658, 217] on span "14 Comments" at bounding box center [658, 213] width 64 height 13
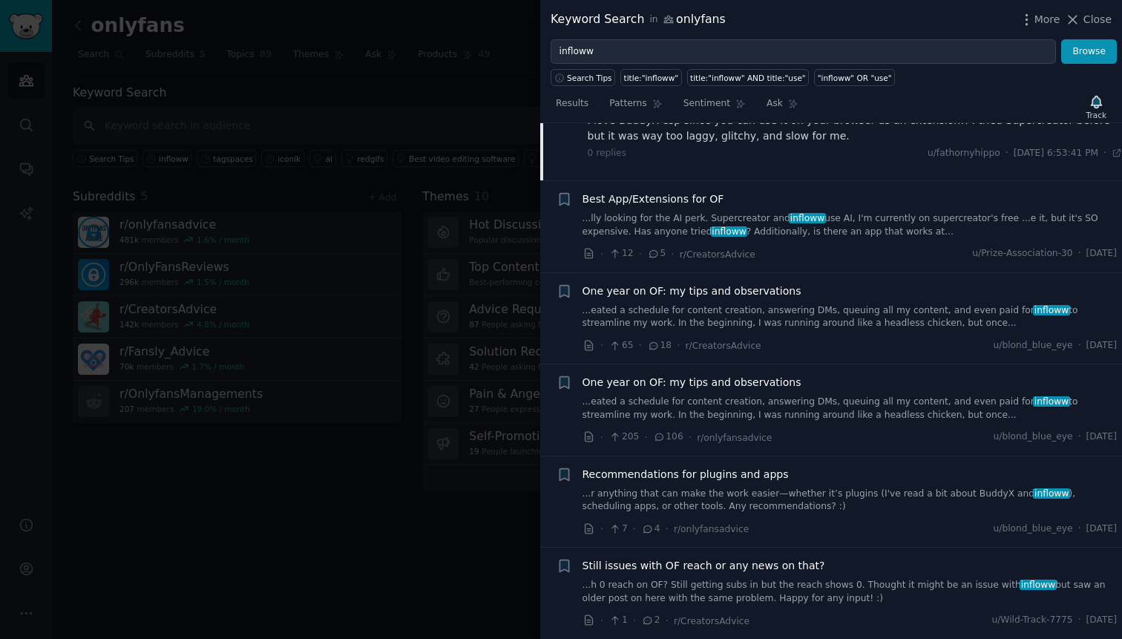
scroll to position [803, 0]
click at [749, 203] on div "Best App/Extensions for OF" at bounding box center [849, 199] width 535 height 16
click at [746, 225] on link "...lly looking for the AI perk. Supercreator and infloww use AI, I'm currently …" at bounding box center [849, 225] width 535 height 26
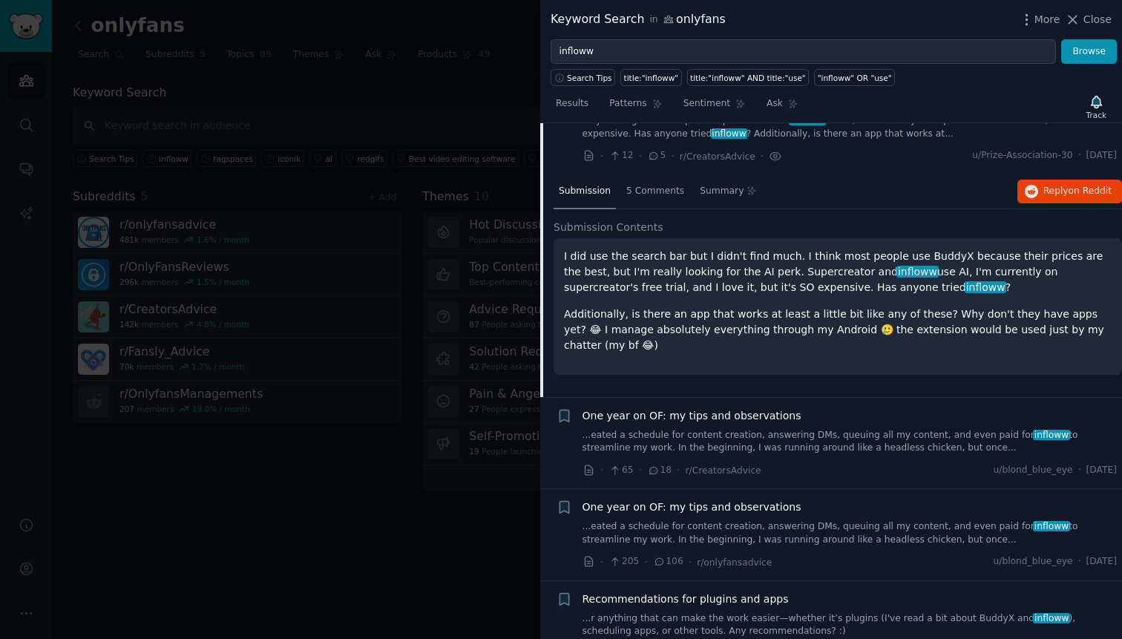
scroll to position [409, 0]
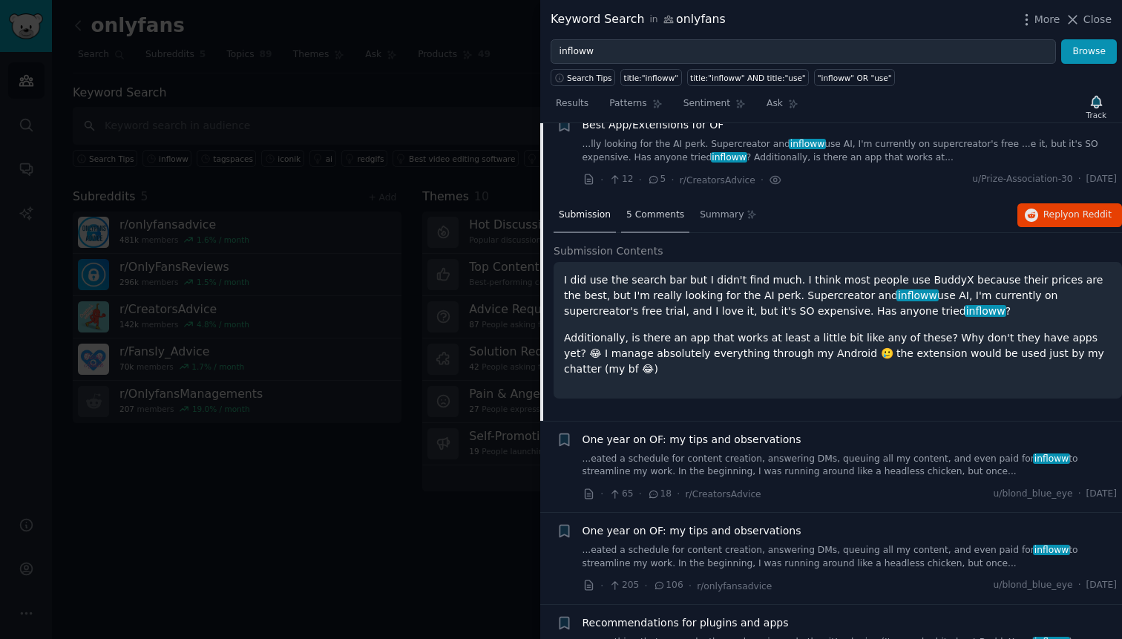
click at [649, 216] on span "5 Comments" at bounding box center [655, 214] width 58 height 13
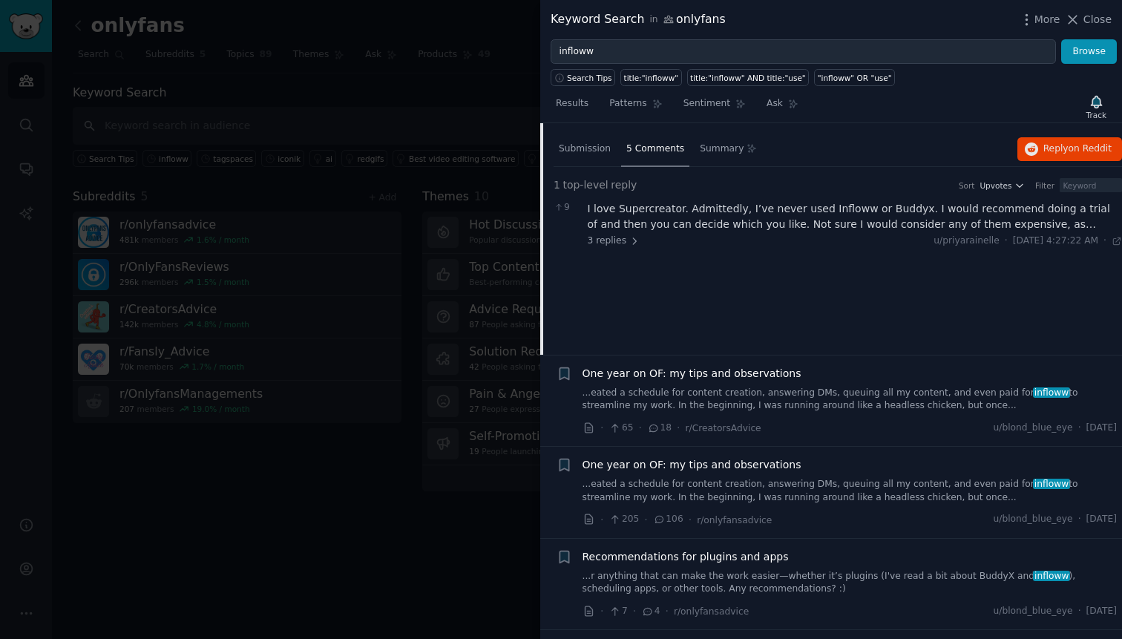
scroll to position [449, 0]
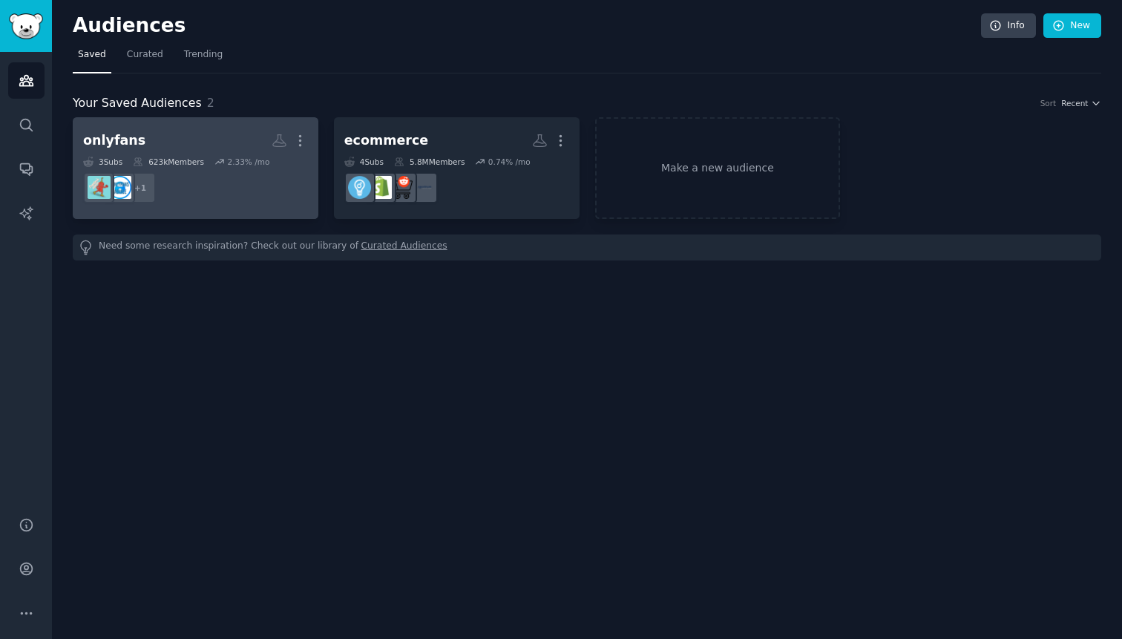
click at [180, 189] on dd "+ 1" at bounding box center [195, 188] width 225 height 42
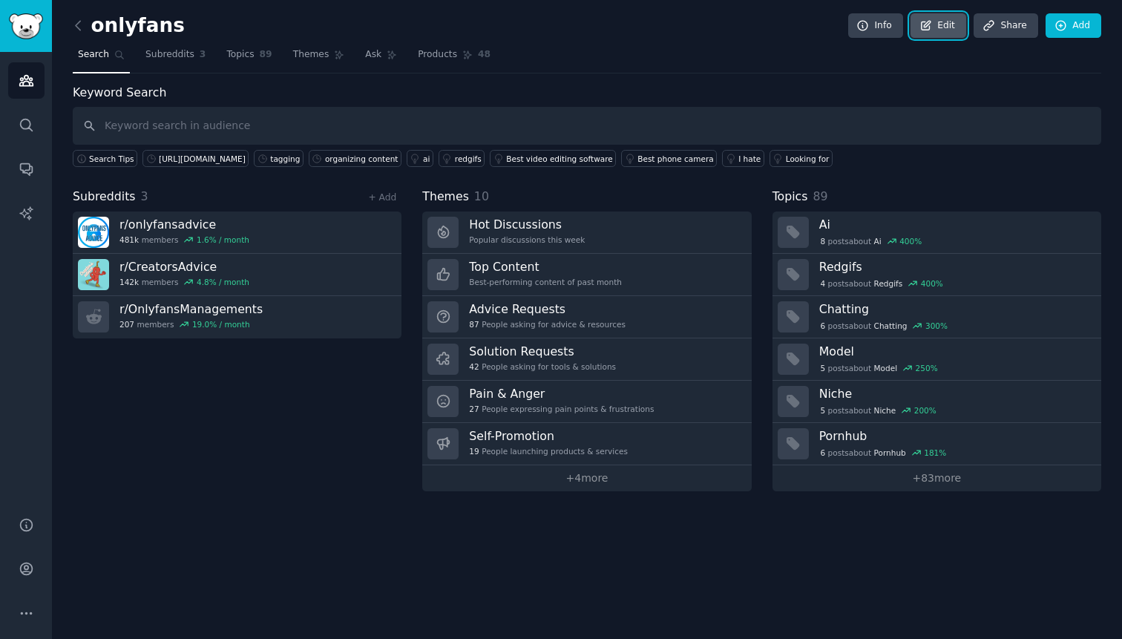
click at [942, 27] on link "Edit" at bounding box center [938, 25] width 56 height 25
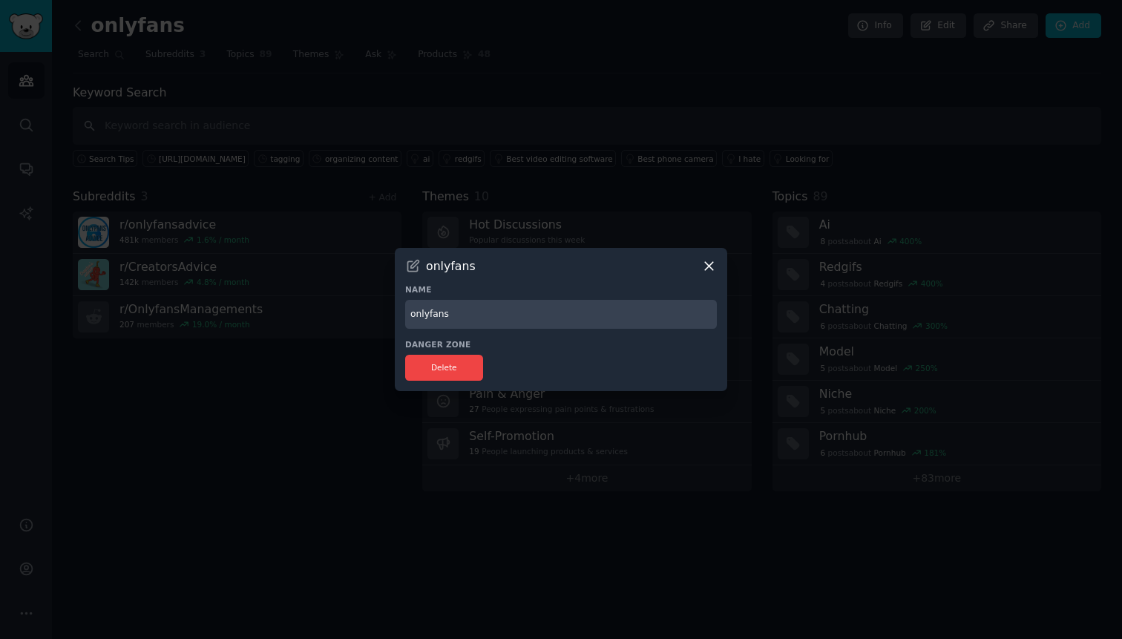
click at [484, 310] on input "onlyfans" at bounding box center [561, 314] width 312 height 29
click at [706, 268] on icon at bounding box center [709, 267] width 8 height 8
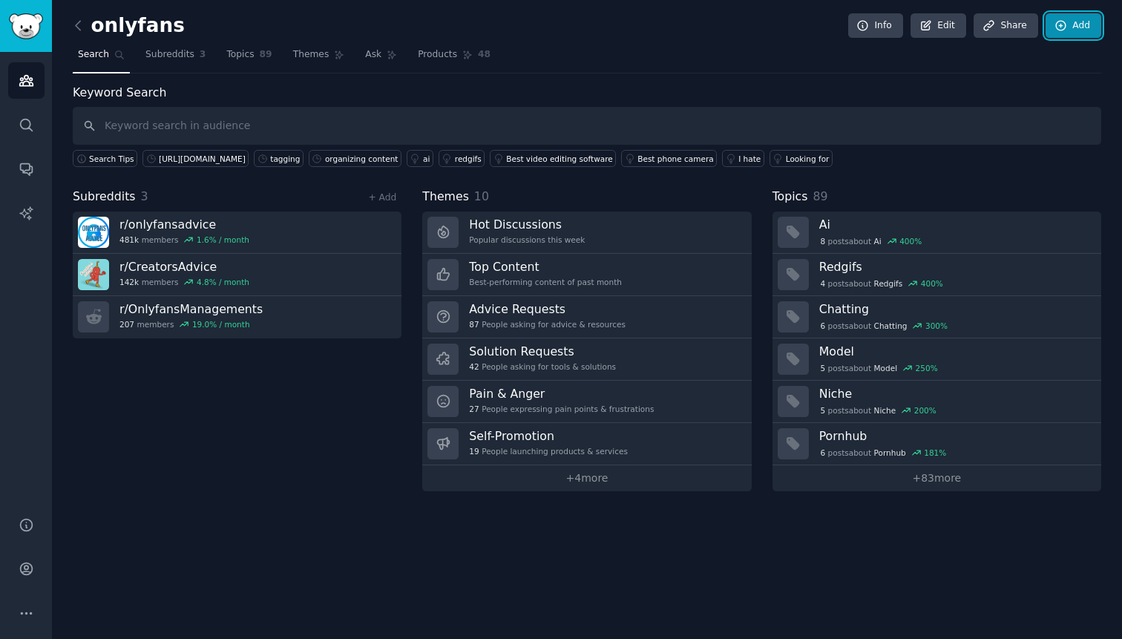
click at [1072, 28] on link "Add" at bounding box center [1073, 25] width 56 height 25
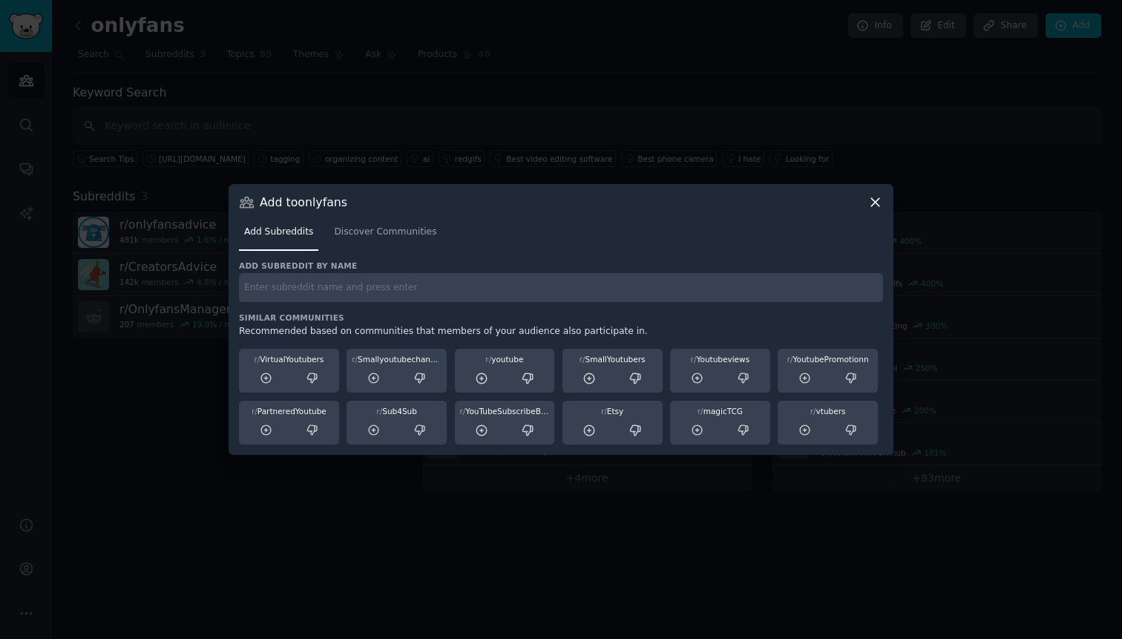
click at [344, 294] on input "text" at bounding box center [561, 287] width 644 height 29
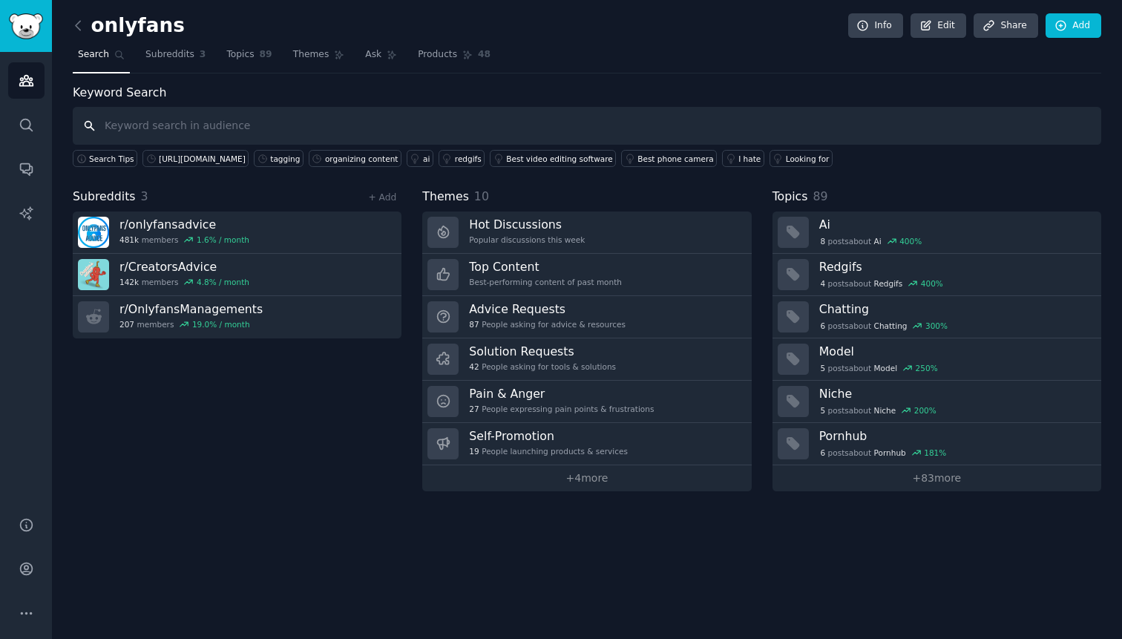
click at [316, 118] on input "text" at bounding box center [587, 126] width 1028 height 38
paste input "iconik"
type input "iconik"
type input "\"
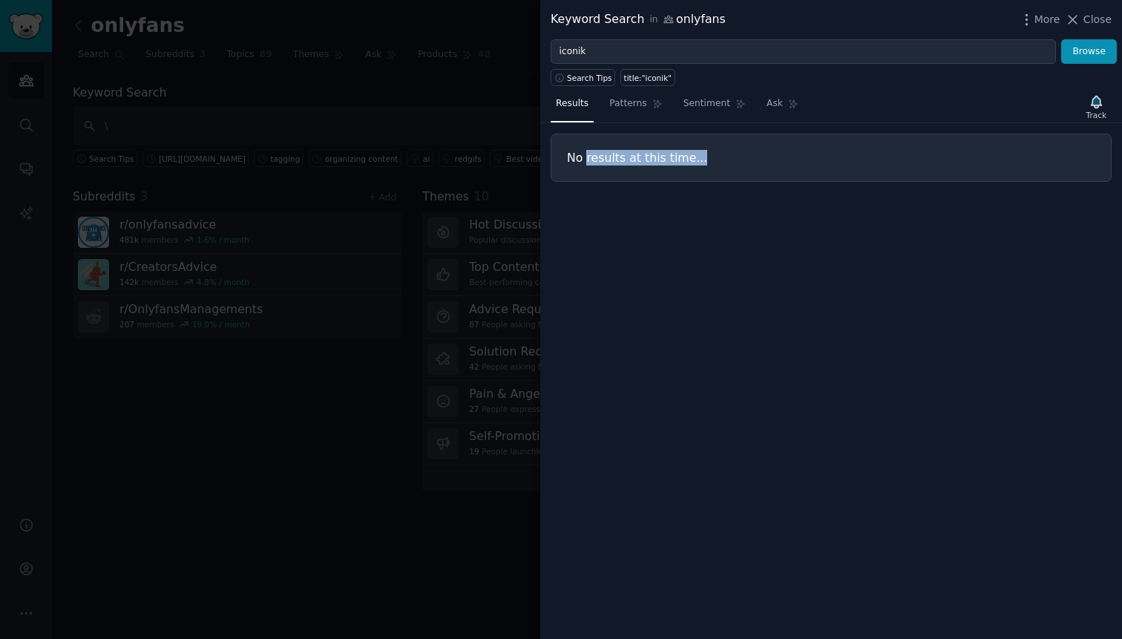
drag, startPoint x: 585, startPoint y: 162, endPoint x: 749, endPoint y: 162, distance: 163.2
click at [749, 162] on h3 "No results at this time..." at bounding box center [831, 158] width 528 height 16
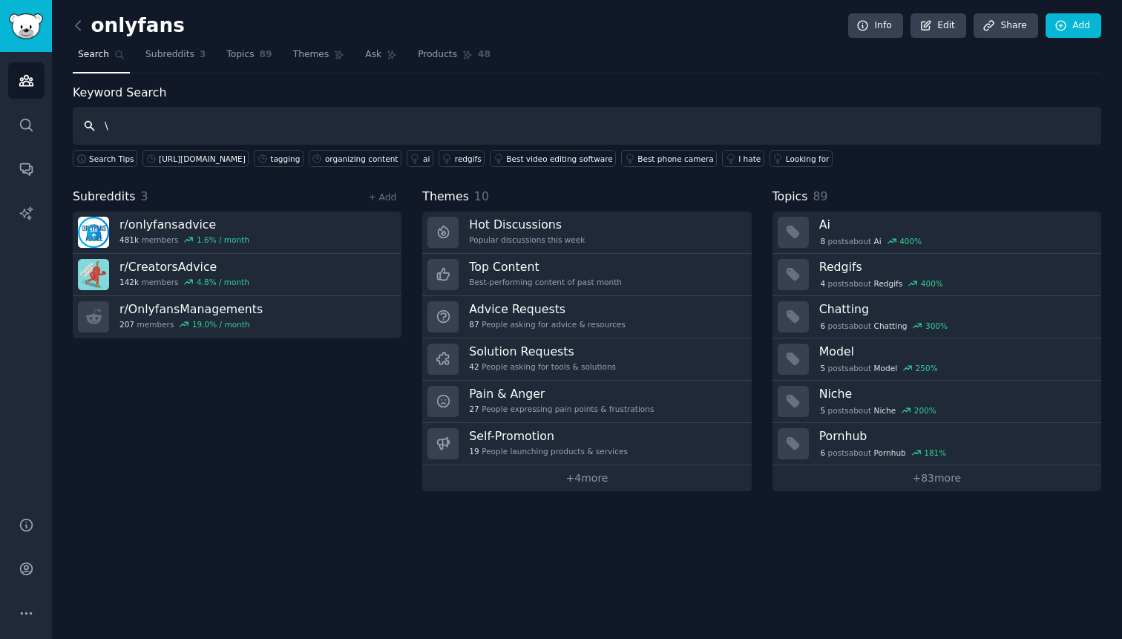
click at [953, 131] on input "\" at bounding box center [587, 126] width 1028 height 38
click at [953, 108] on input "\" at bounding box center [587, 126] width 1028 height 38
paste input "tagspaces"
type input "tagspaces"
click at [311, 124] on input "text" at bounding box center [587, 126] width 1028 height 38
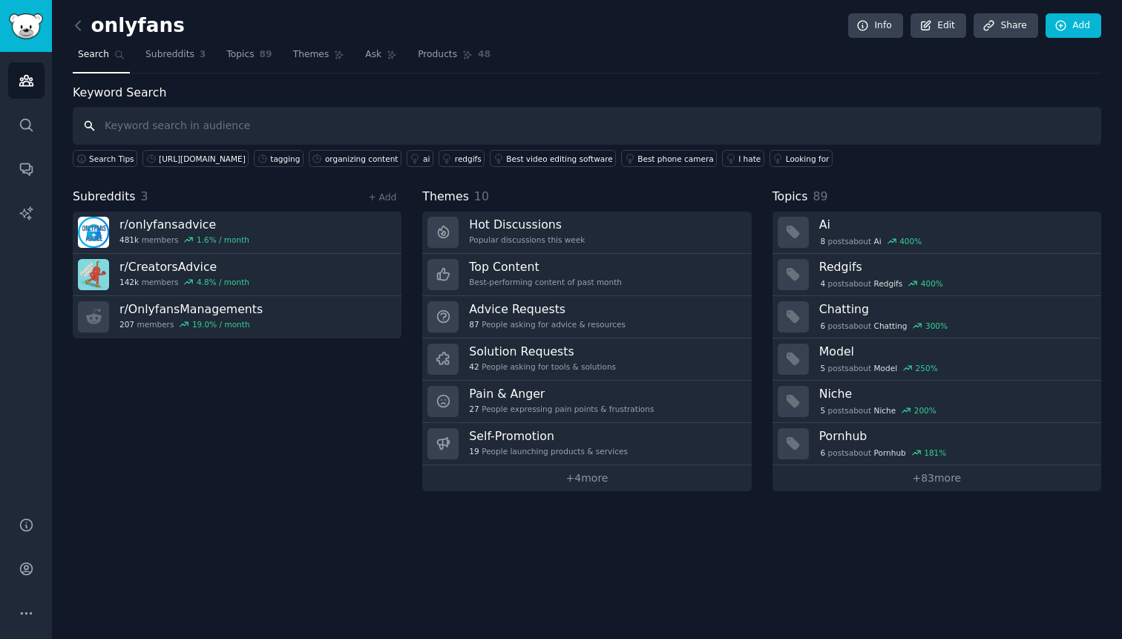
paste input "infloww"
type input "infloww"
click at [287, 452] on div "Subreddits 3 + Add r/ onlyfansadvice 481k members 1.6 % / month r/ CreatorsAdvi…" at bounding box center [237, 339] width 329 height 303
click at [436, 119] on input "text" at bounding box center [587, 126] width 1028 height 38
click at [1073, 22] on link "Add" at bounding box center [1073, 25] width 56 height 25
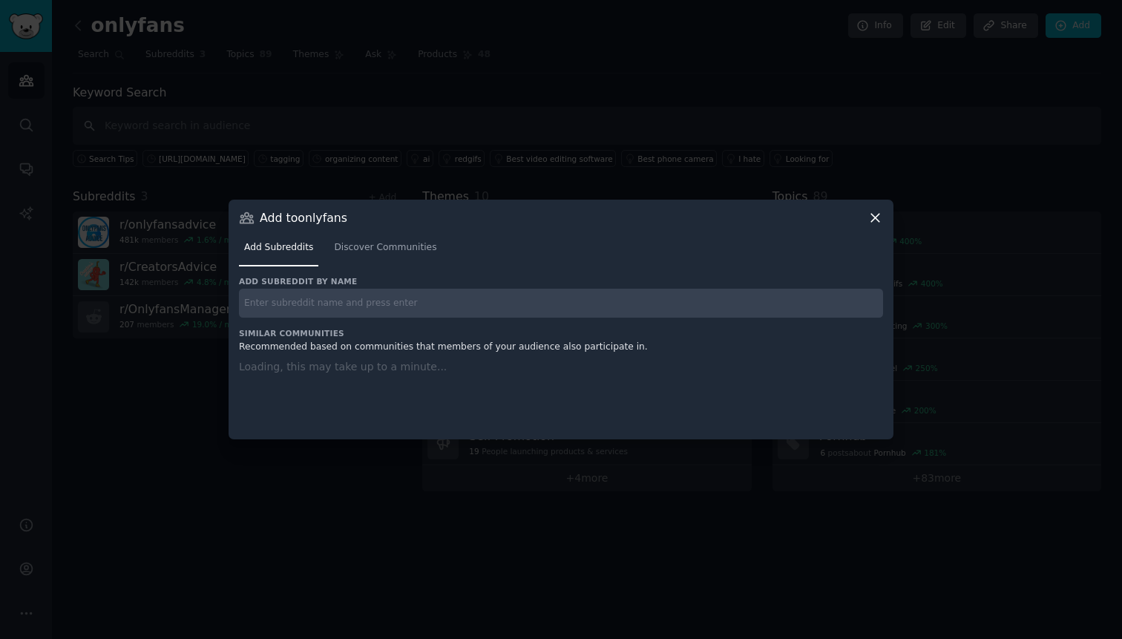
click at [374, 306] on input "text" at bounding box center [561, 303] width 644 height 29
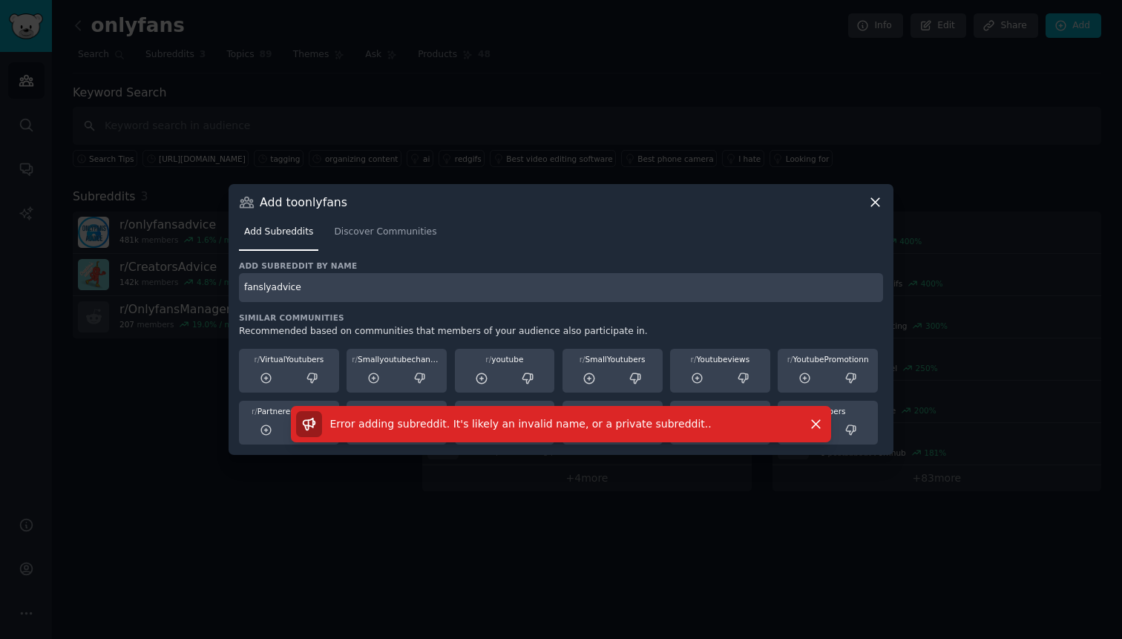
click at [277, 292] on input "fanslyadvice" at bounding box center [561, 287] width 644 height 29
type input "fansly_advice"
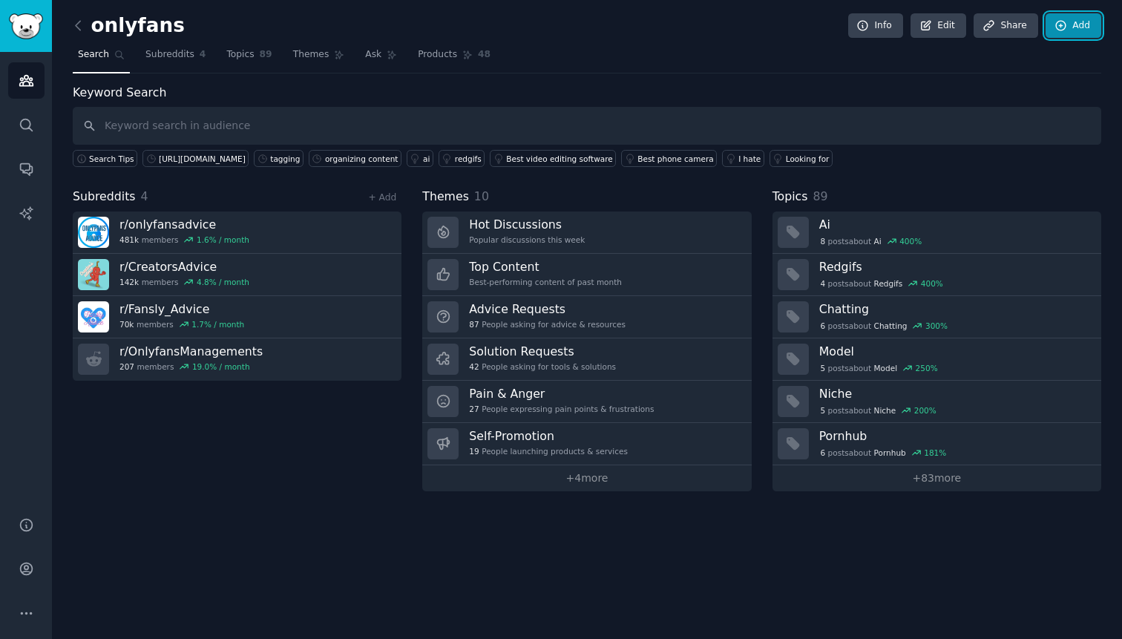
click at [1088, 32] on link "Add" at bounding box center [1073, 25] width 56 height 25
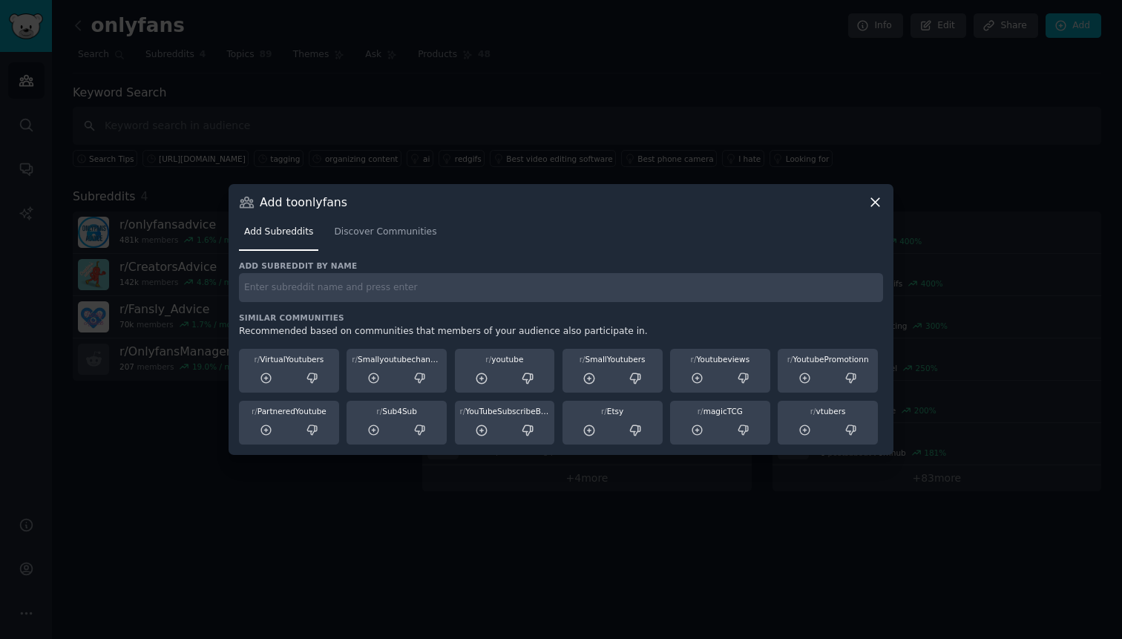
click at [717, 270] on div "Add subreddit by name" at bounding box center [561, 281] width 644 height 42
click at [679, 280] on input "text" at bounding box center [561, 287] width 644 height 29
type input "OnlyfansReviews"
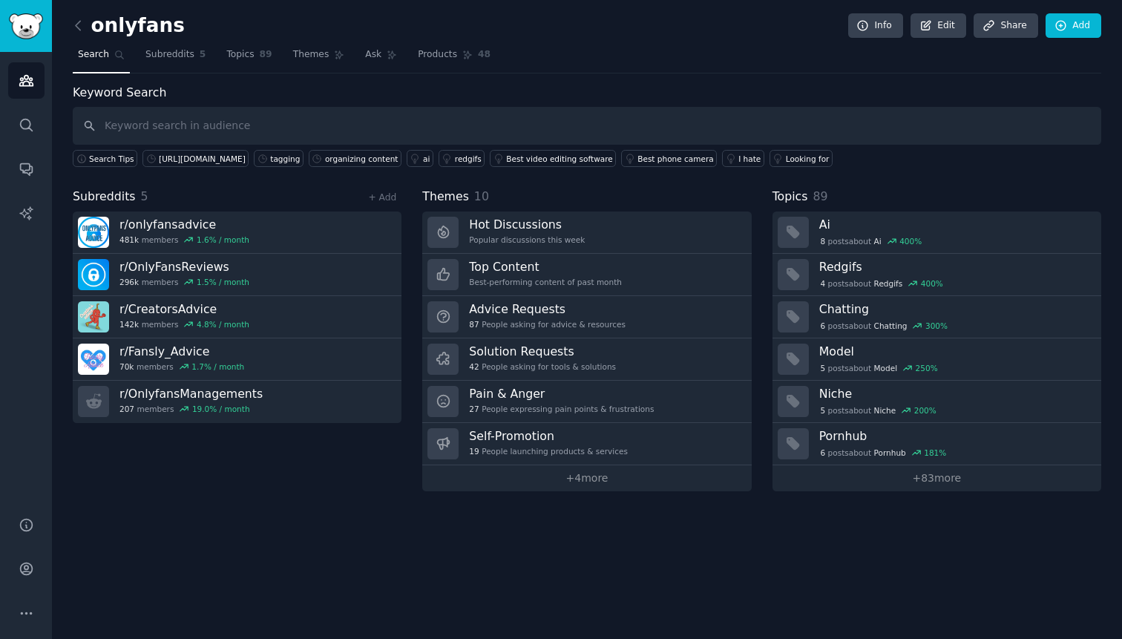
click at [333, 549] on div "onlyfans Info Edit Share Add Search Subreddits 5 Topics 89 Themes Ask Products …" at bounding box center [587, 319] width 1070 height 639
click at [251, 554] on div "onlyfans Info Edit Share Add Search Subreddits 5 Topics 89 Themes Ask Products …" at bounding box center [587, 319] width 1070 height 639
click at [210, 119] on input "text" at bounding box center [587, 126] width 1028 height 38
click at [645, 555] on div "onlyfans Info Edit Share Add Search Subreddits 5 Topics 89 Themes Ask Products …" at bounding box center [587, 319] width 1070 height 639
click at [321, 120] on input "text" at bounding box center [587, 126] width 1028 height 38
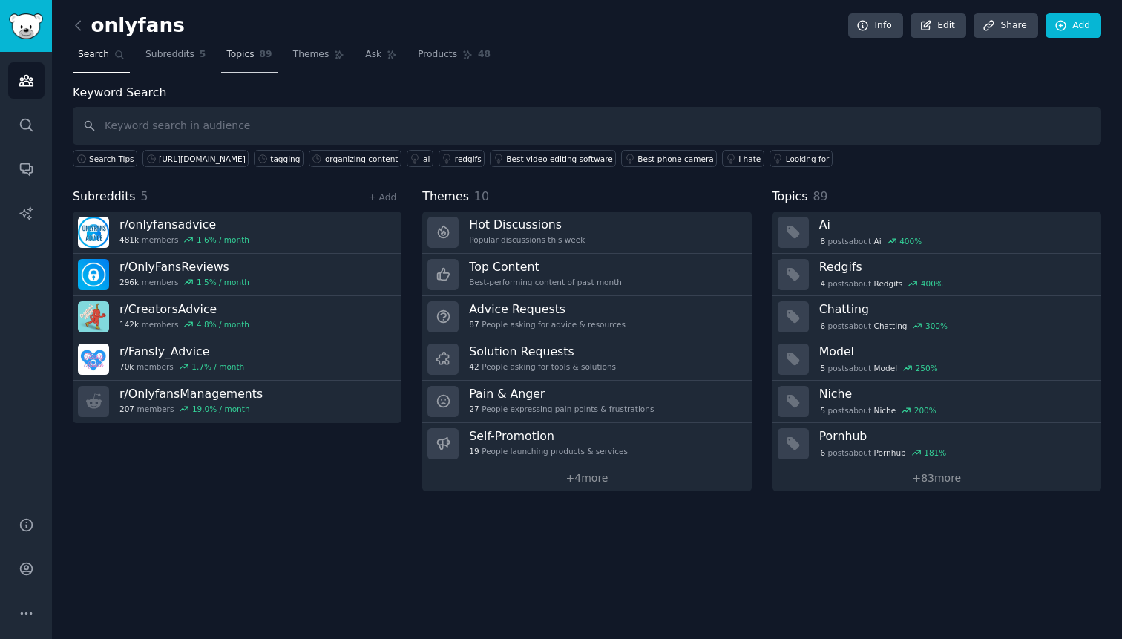
click at [246, 53] on span "Topics" at bounding box center [239, 54] width 27 height 13
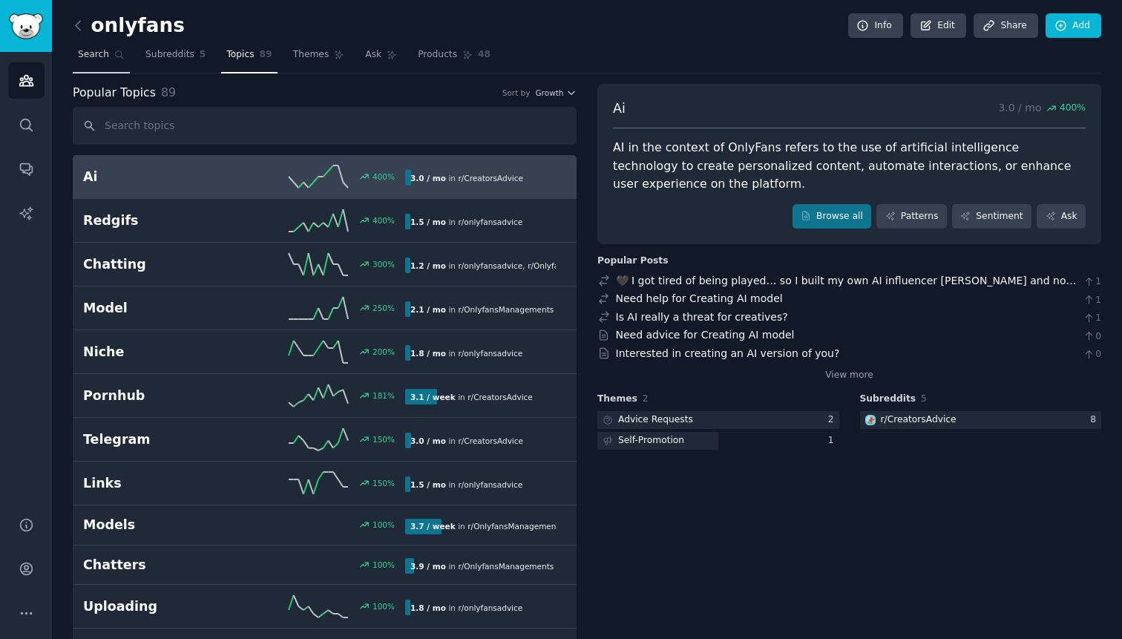
click at [101, 59] on span "Search" at bounding box center [93, 54] width 31 height 13
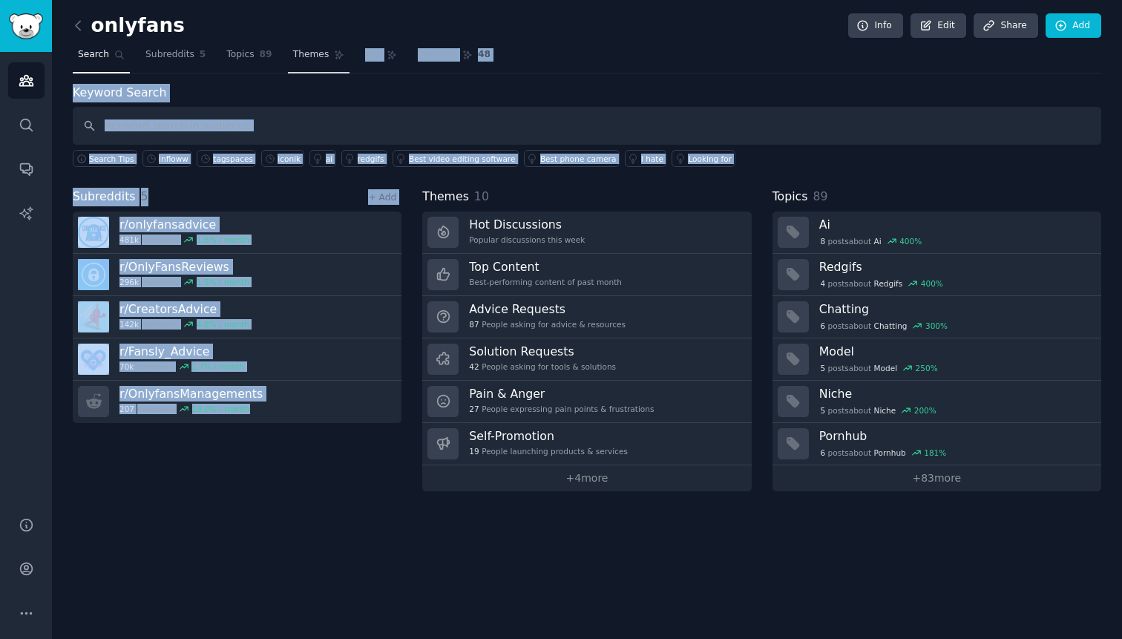
drag, startPoint x: 341, startPoint y: 516, endPoint x: 337, endPoint y: 52, distance: 464.4
click at [337, 51] on div "onlyfans Info Edit Share Add Search Subreddits 5 Topics 89 Themes Ask Products …" at bounding box center [587, 319] width 1070 height 639
click at [433, 465] on link "+ 4 more" at bounding box center [586, 478] width 329 height 26
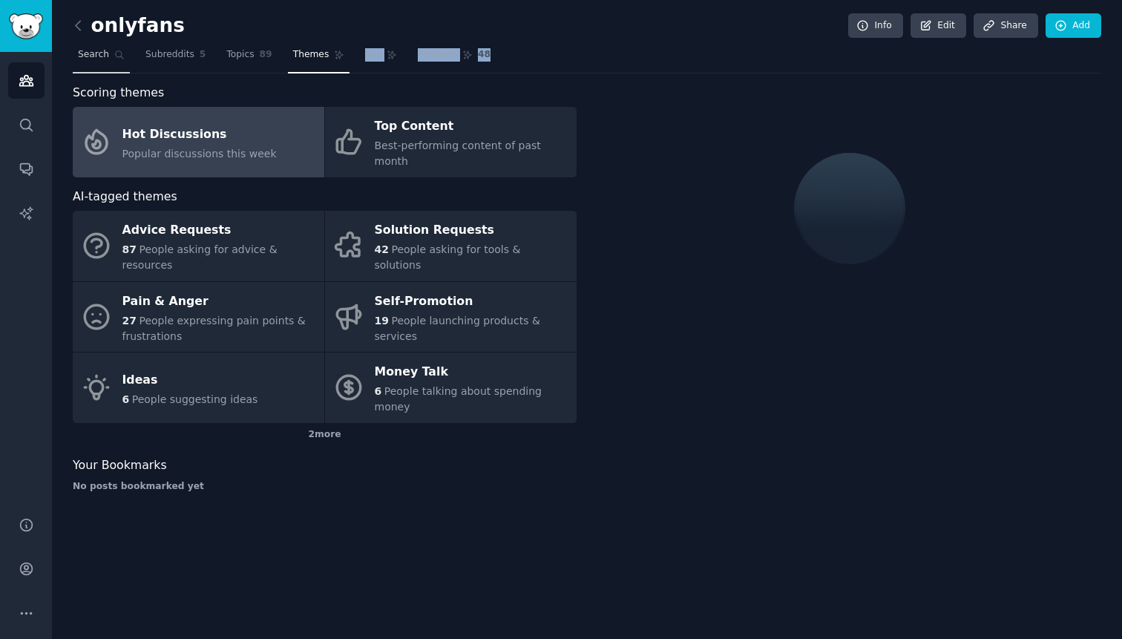
click at [95, 51] on span "Search" at bounding box center [93, 54] width 31 height 13
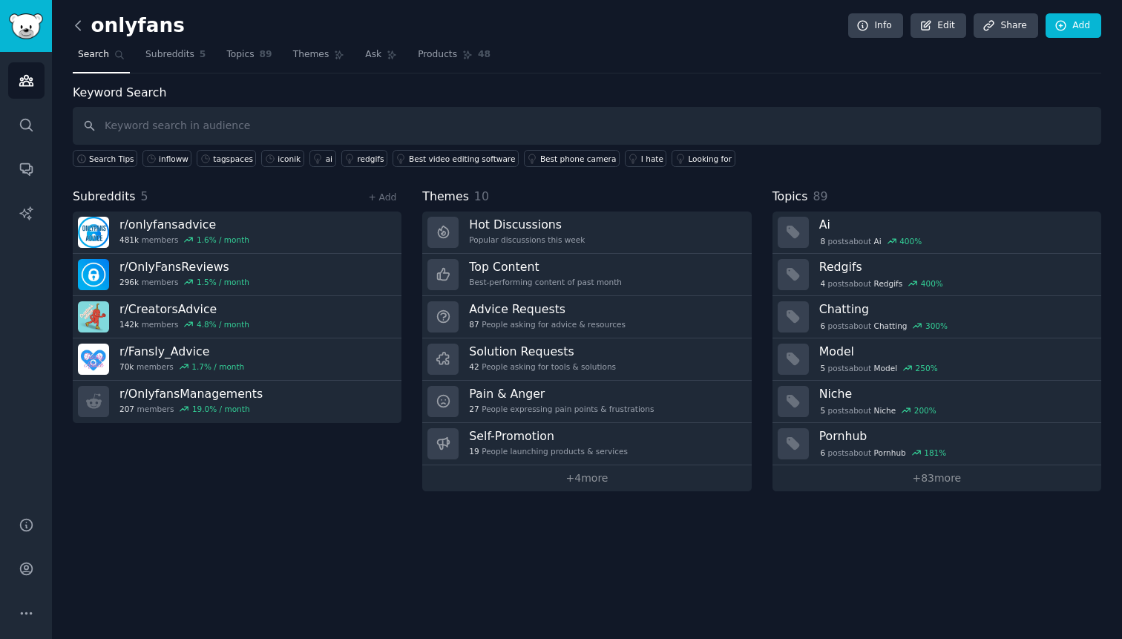
click at [79, 24] on icon at bounding box center [78, 26] width 16 height 16
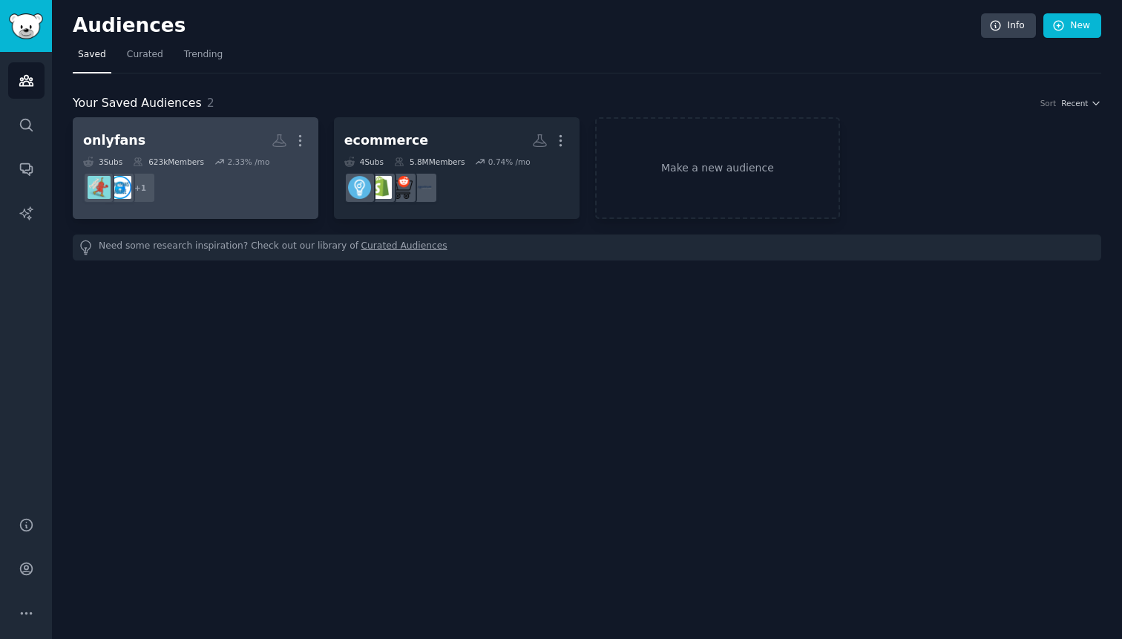
click at [191, 139] on h2 "onlyfans More" at bounding box center [195, 141] width 225 height 26
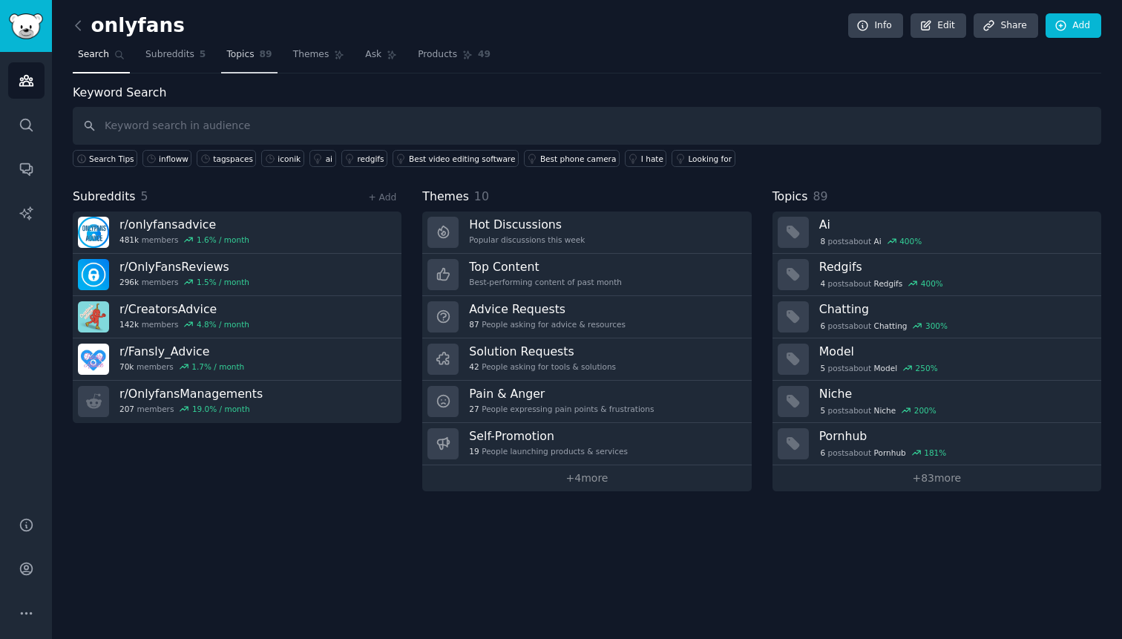
click at [246, 56] on span "Topics" at bounding box center [239, 54] width 27 height 13
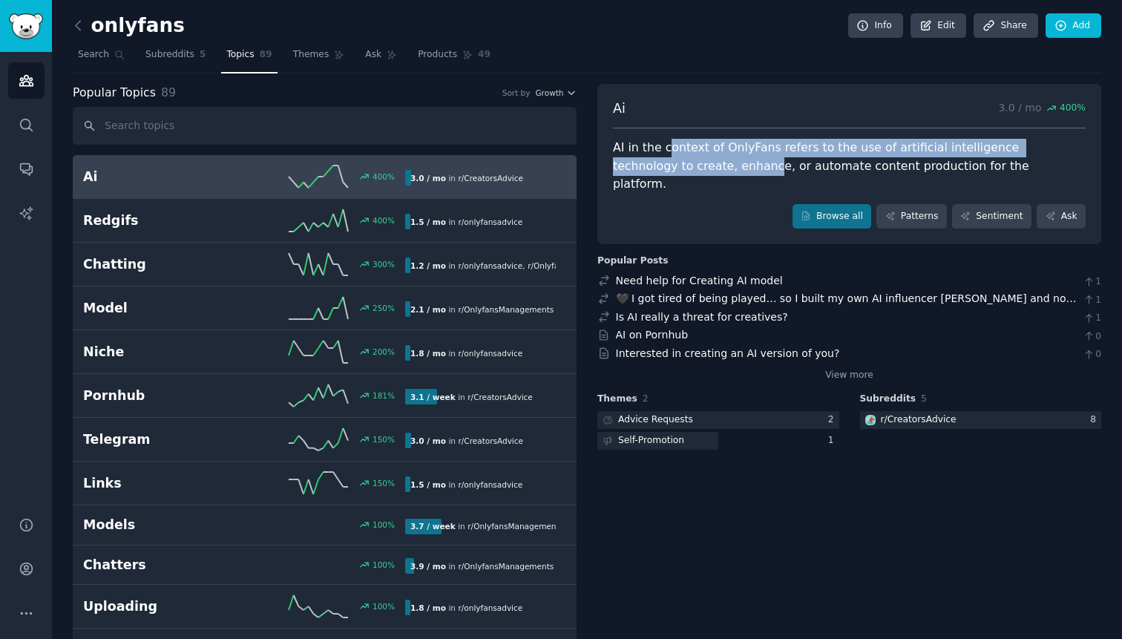
drag, startPoint x: 666, startPoint y: 143, endPoint x: 692, endPoint y: 158, distance: 29.9
click at [692, 158] on div "AI in the context of OnlyFans refers to the use of artificial intelligence tech…" at bounding box center [849, 166] width 473 height 55
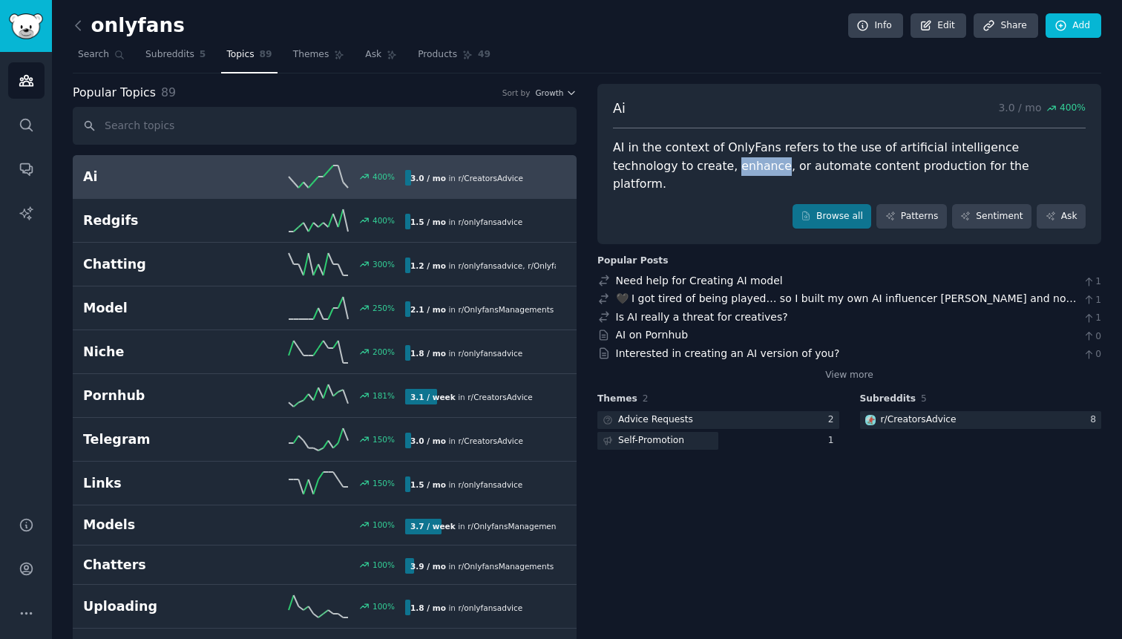
click at [692, 158] on div "AI in the context of OnlyFans refers to the use of artificial intelligence tech…" at bounding box center [849, 166] width 473 height 55
click at [282, 65] on nav "Search Subreddits 5 Topics 89 Themes Ask Products 49" at bounding box center [587, 58] width 1028 height 30
click at [300, 65] on link "Themes" at bounding box center [319, 58] width 62 height 30
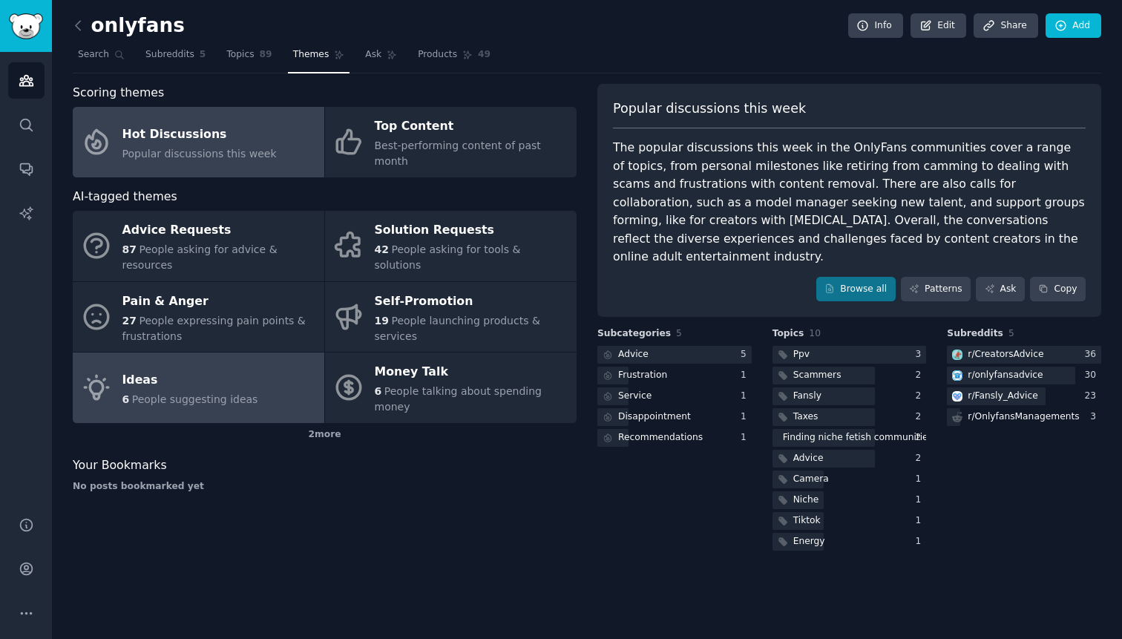
click at [206, 392] on div "6 People suggesting ideas" at bounding box center [190, 400] width 136 height 16
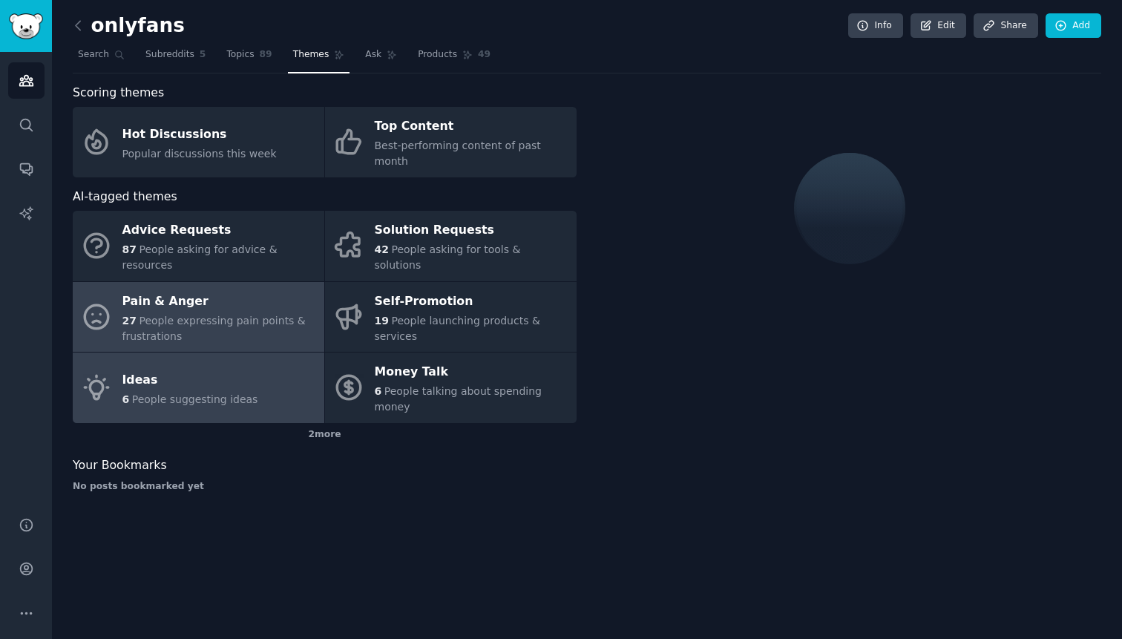
click at [228, 313] on div "27 People expressing pain points & frustrations" at bounding box center [219, 328] width 194 height 31
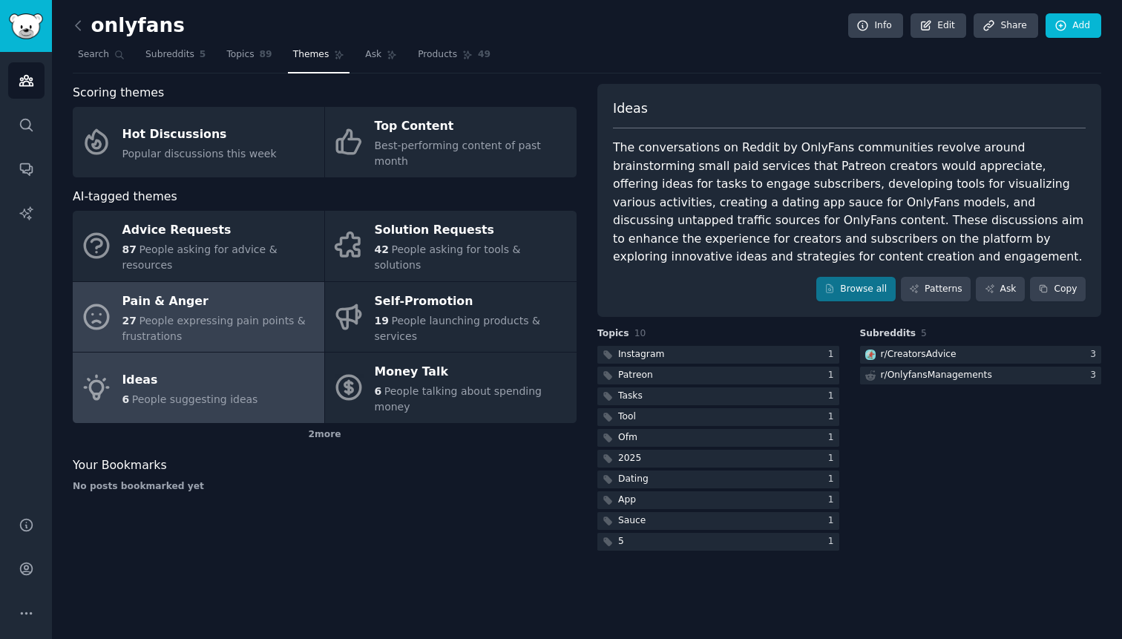
click at [224, 352] on link "Ideas 6 People suggesting ideas" at bounding box center [198, 387] width 251 height 70
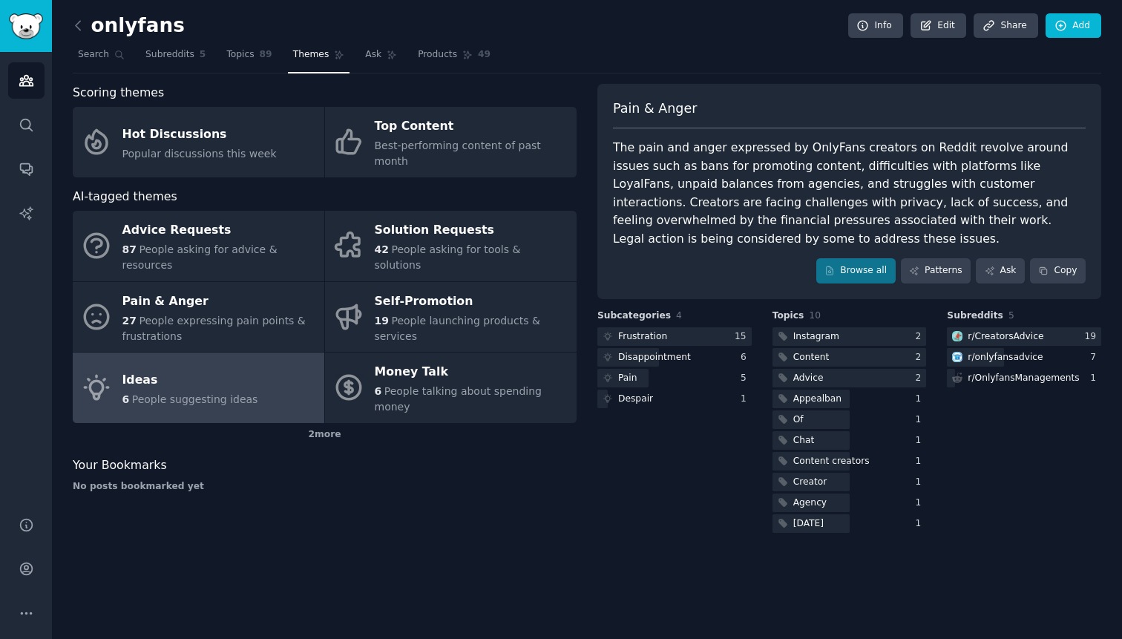
click at [341, 561] on div "onlyfans Info Edit Share Add Search Subreddits 5 Topics 89 Themes Ask Products …" at bounding box center [587, 319] width 1070 height 639
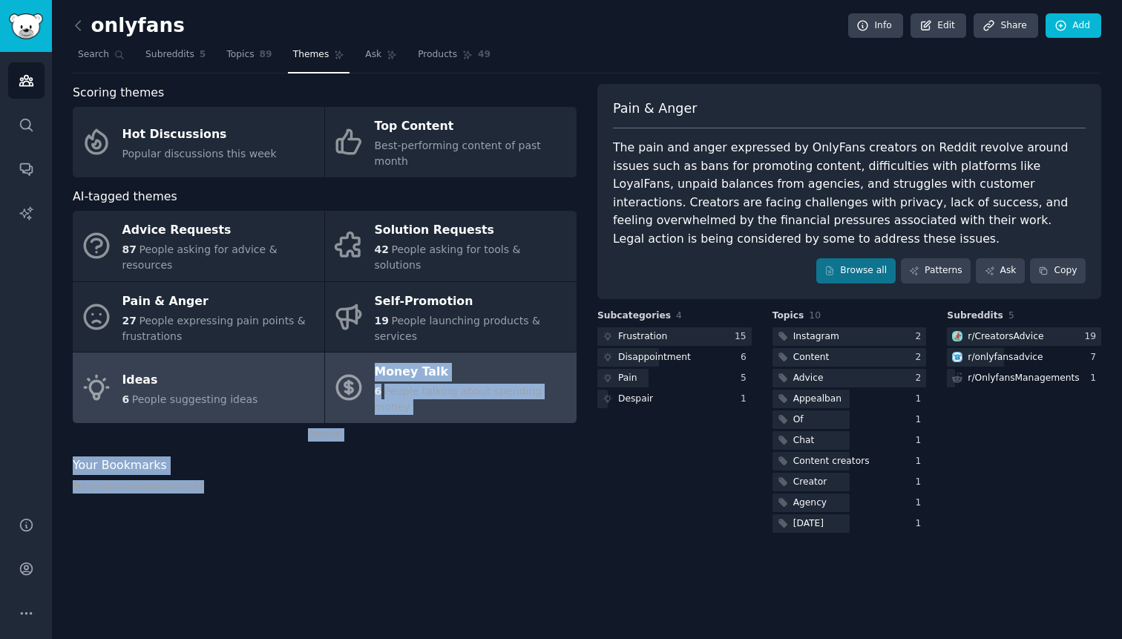
drag, startPoint x: 369, startPoint y: 441, endPoint x: 355, endPoint y: 326, distance: 115.9
click at [355, 326] on div "Scoring themes Hot Discussions Popular discussions this week Top Content Best-p…" at bounding box center [325, 310] width 504 height 452
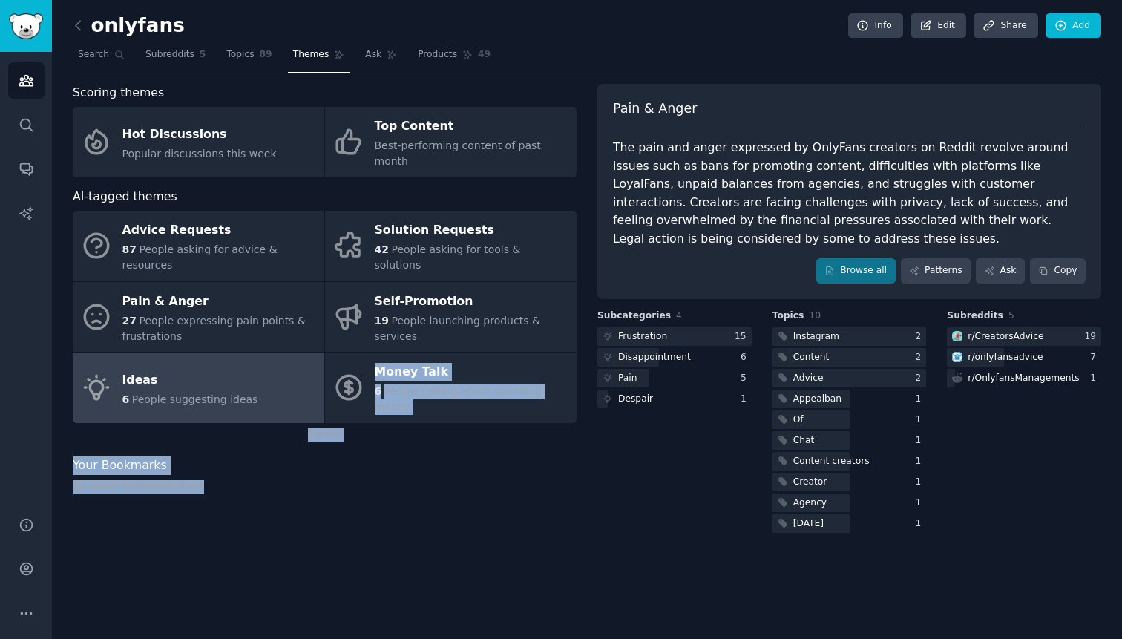
click at [372, 484] on div "Scoring themes Hot Discussions Popular discussions this week Top Content Best-p…" at bounding box center [325, 310] width 504 height 452
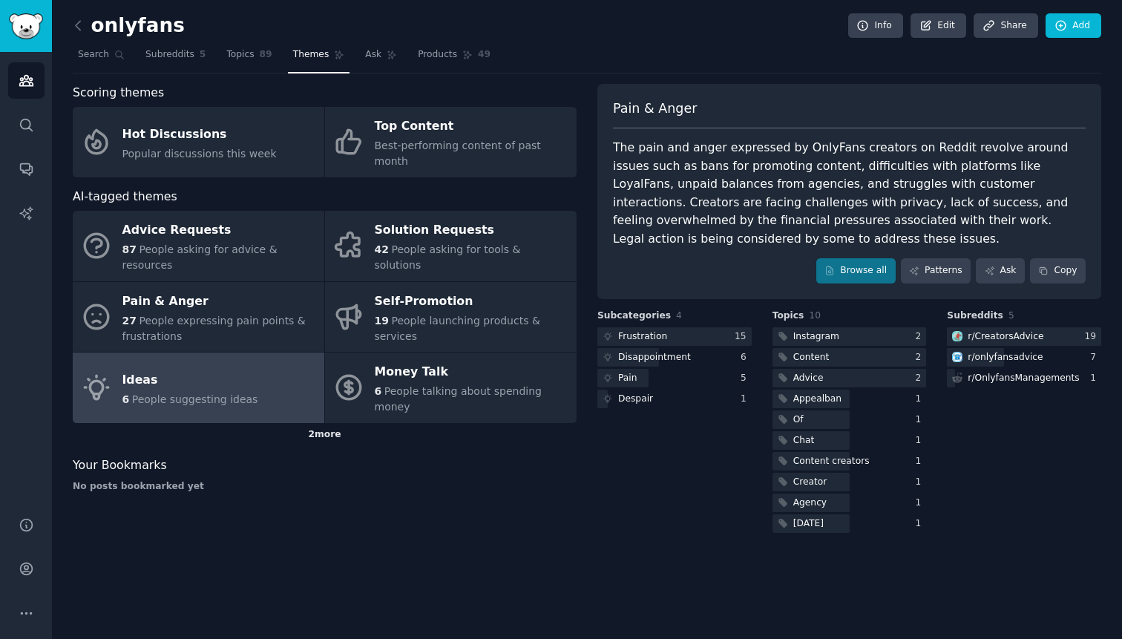
click at [329, 423] on div "2 more" at bounding box center [325, 435] width 504 height 24
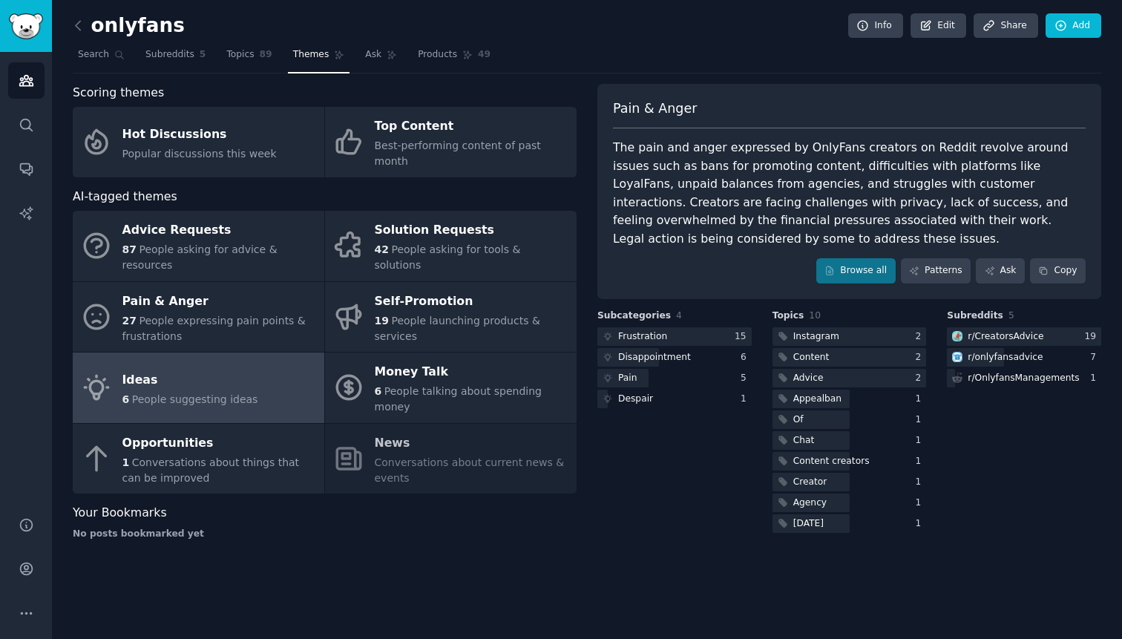
click at [367, 525] on div "Scoring themes Hot Discussions Popular discussions this week Top Content Best-p…" at bounding box center [325, 317] width 504 height 467
click at [24, 82] on icon "Sidebar" at bounding box center [27, 81] width 16 height 16
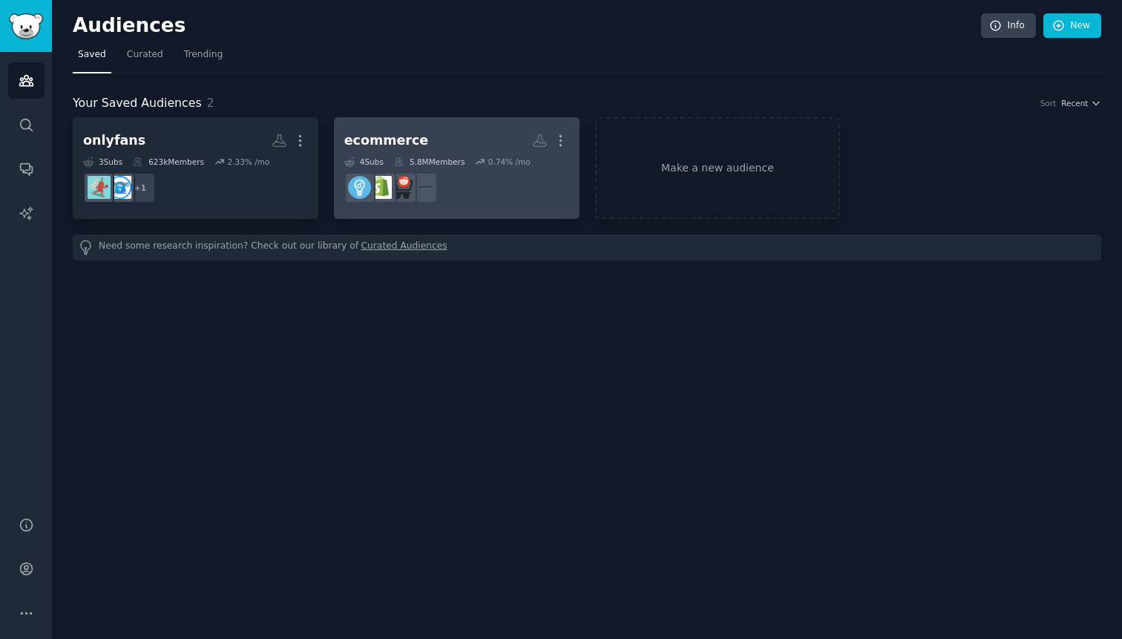
click at [432, 140] on h2 "ecommerce More" at bounding box center [456, 141] width 225 height 26
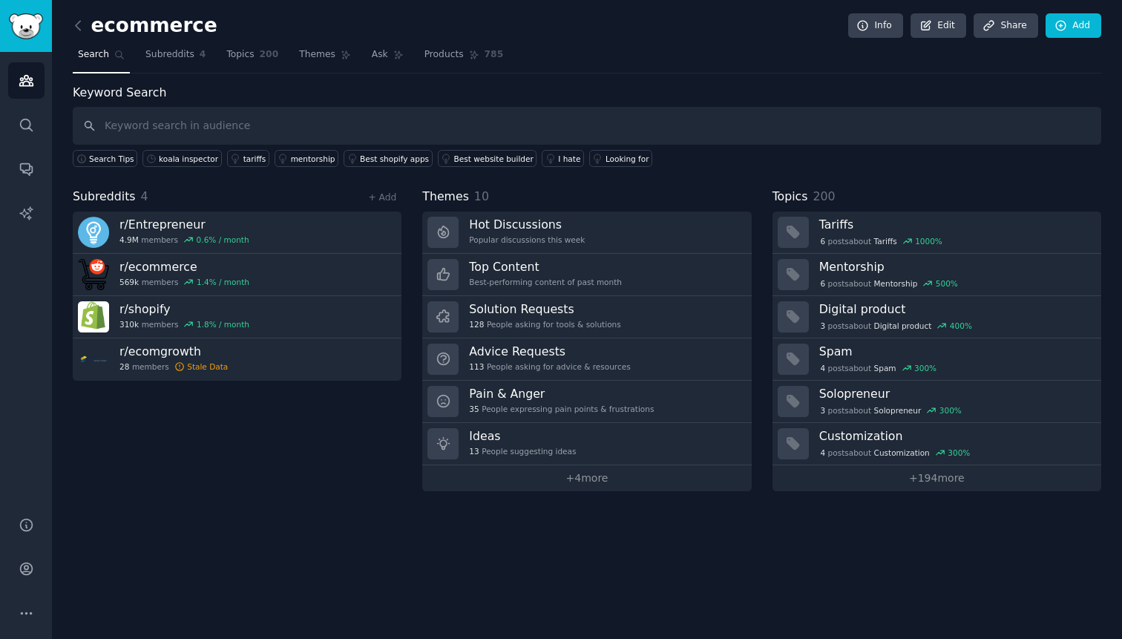
click at [220, 130] on input "text" at bounding box center [587, 126] width 1028 height 38
click at [71, 26] on div "ecommerce Info Edit Share Add Search Subreddits 4 Topics 200 Themes Ask Product…" at bounding box center [587, 319] width 1070 height 639
click at [77, 23] on icon at bounding box center [78, 25] width 4 height 9
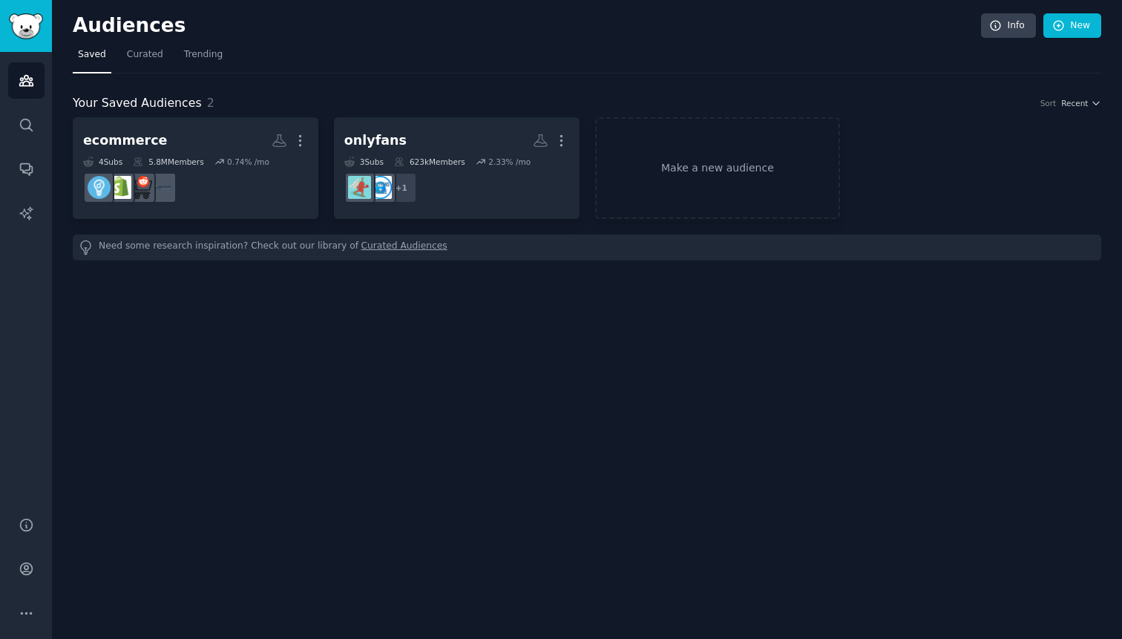
click at [460, 496] on div "Audiences Info New Saved Curated Trending Your Saved Audiences 2 Sort Recent ec…" at bounding box center [587, 319] width 1070 height 639
click at [995, 21] on icon at bounding box center [995, 26] width 10 height 10
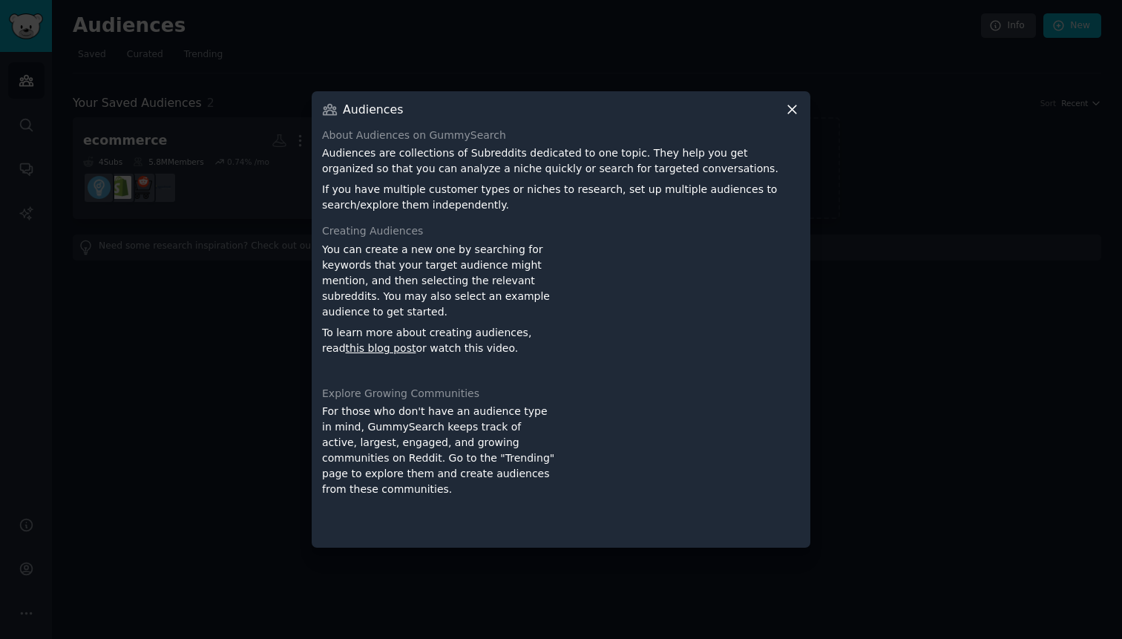
click at [971, 151] on div at bounding box center [561, 319] width 1122 height 639
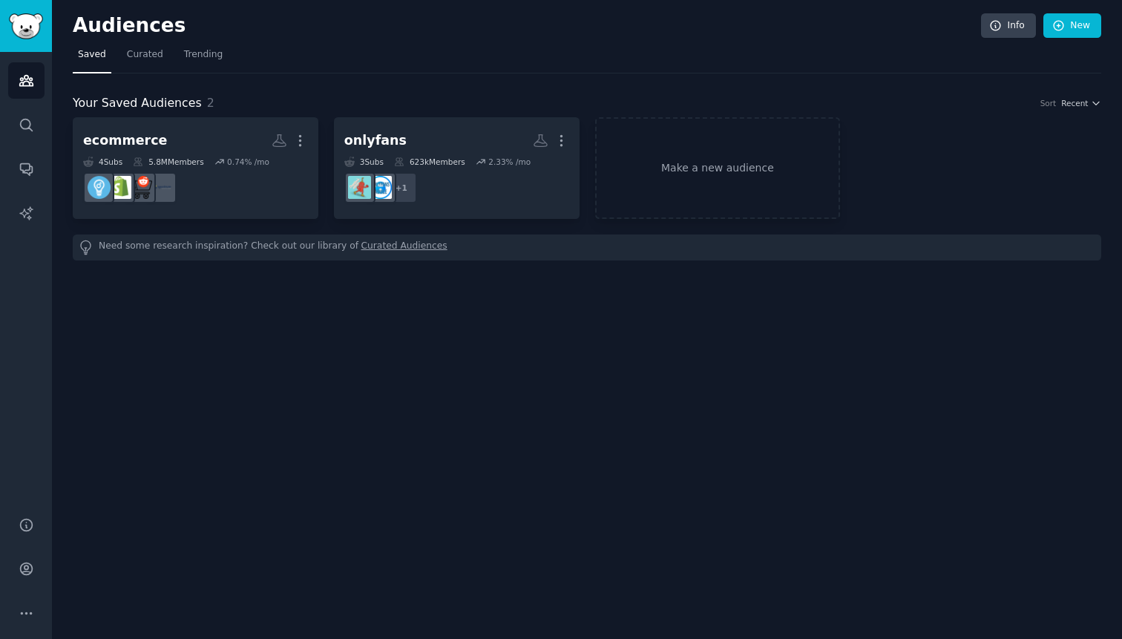
click at [685, 372] on div "Audiences Info New Saved Curated Trending Your Saved Audiences 2 Sort Recent ec…" at bounding box center [587, 319] width 1070 height 639
